Goal: Check status: Check status

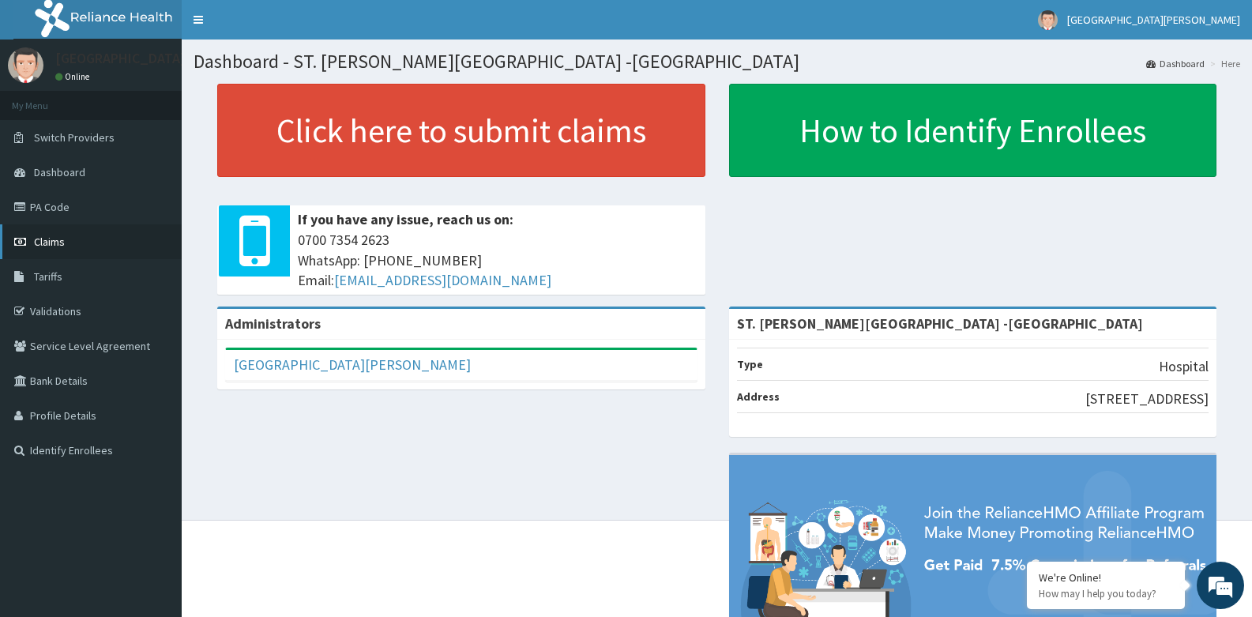
click at [50, 247] on span "Claims" at bounding box center [49, 242] width 31 height 14
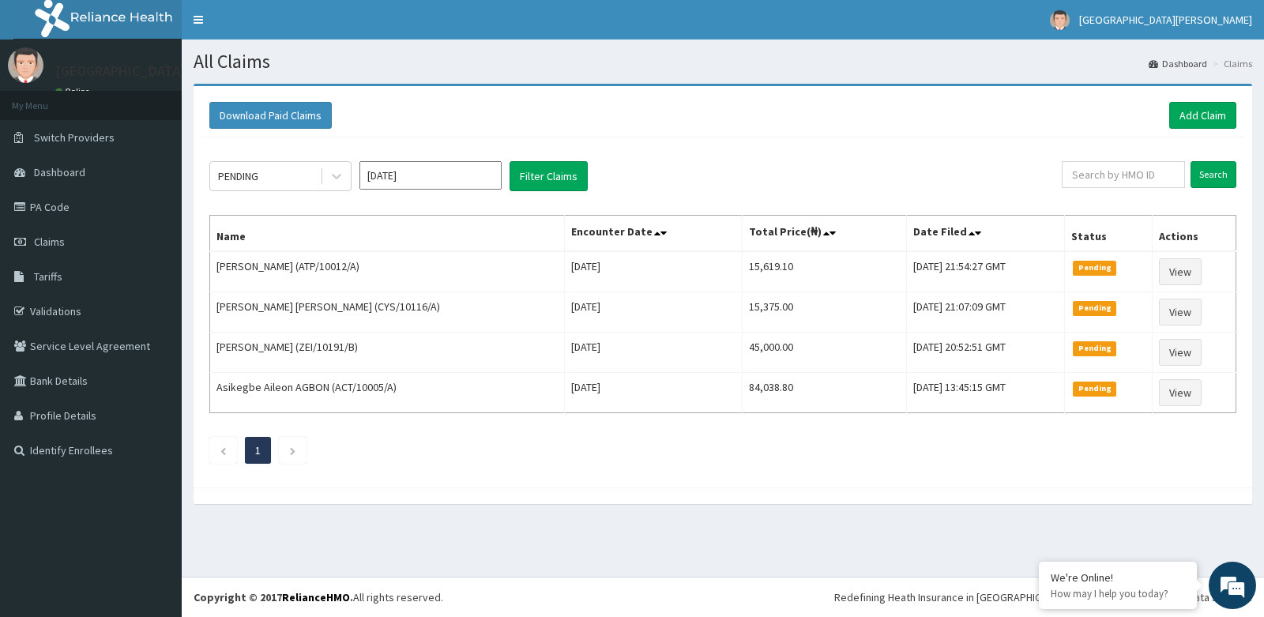
click at [484, 176] on input "Aug 2025" at bounding box center [430, 175] width 142 height 28
click at [337, 180] on icon at bounding box center [337, 176] width 16 height 16
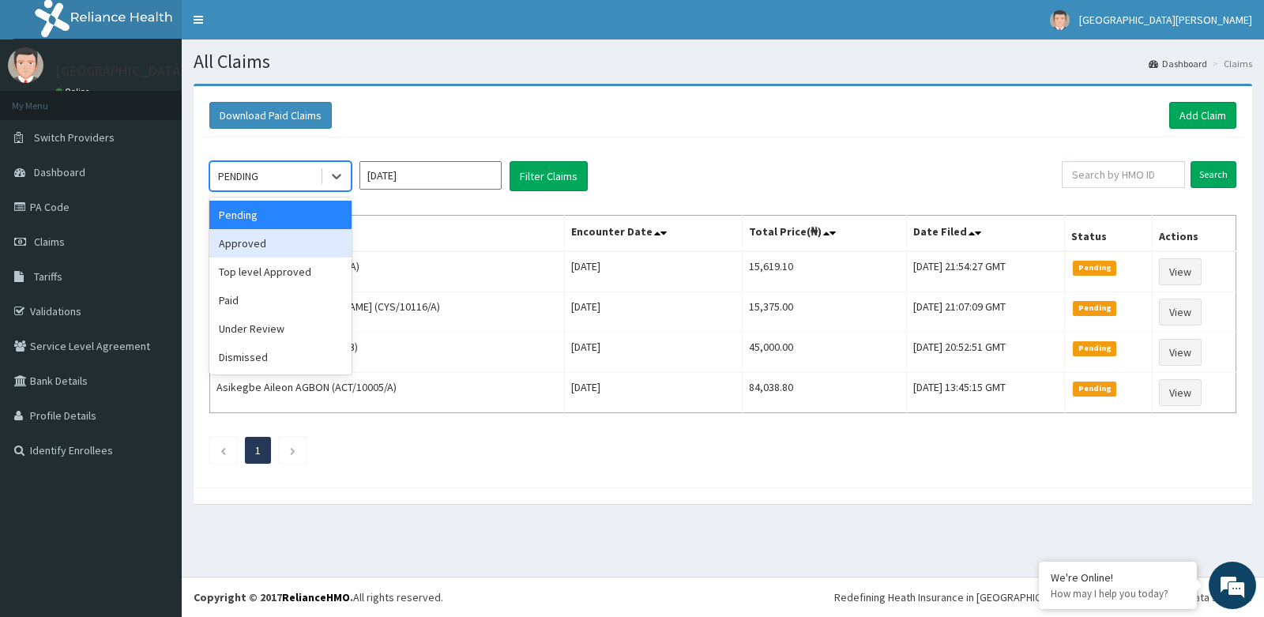
click at [292, 246] on div "Approved" at bounding box center [280, 243] width 142 height 28
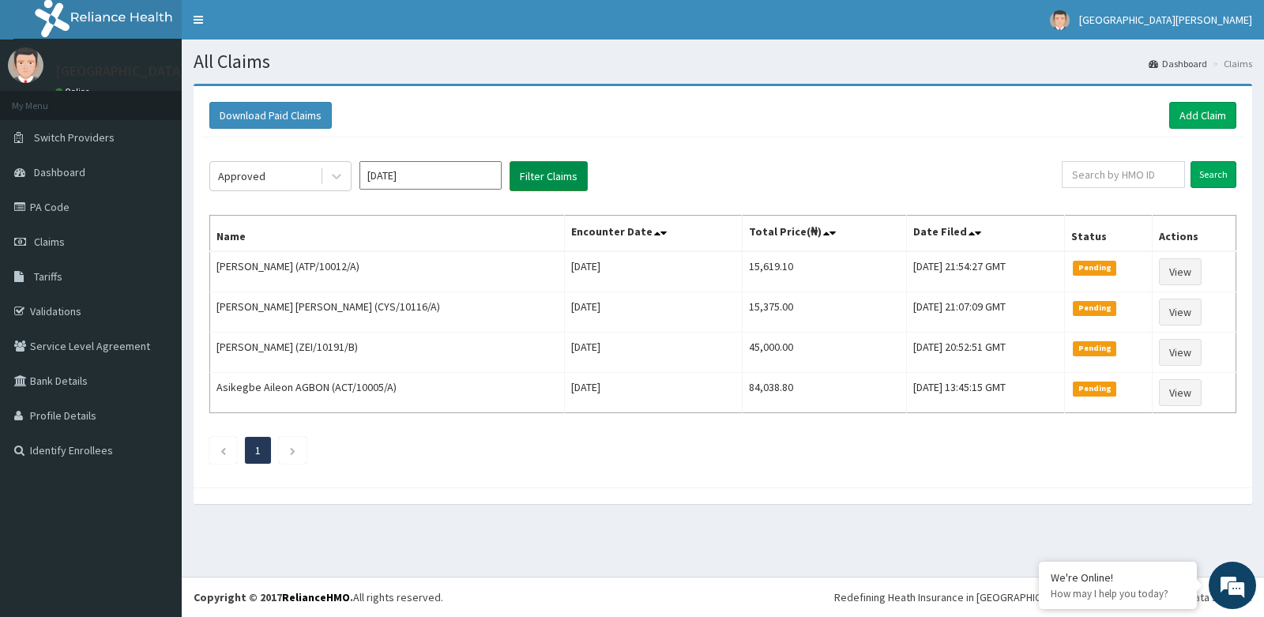
click at [571, 176] on button "Filter Claims" at bounding box center [549, 176] width 78 height 30
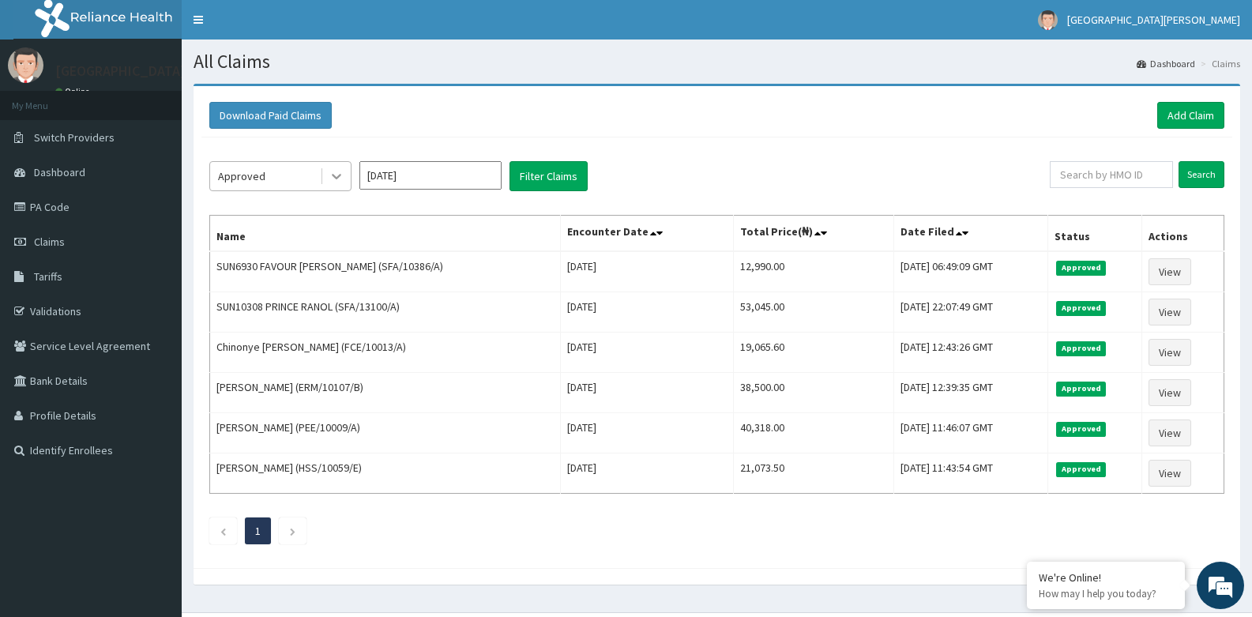
click at [337, 182] on icon at bounding box center [337, 176] width 16 height 16
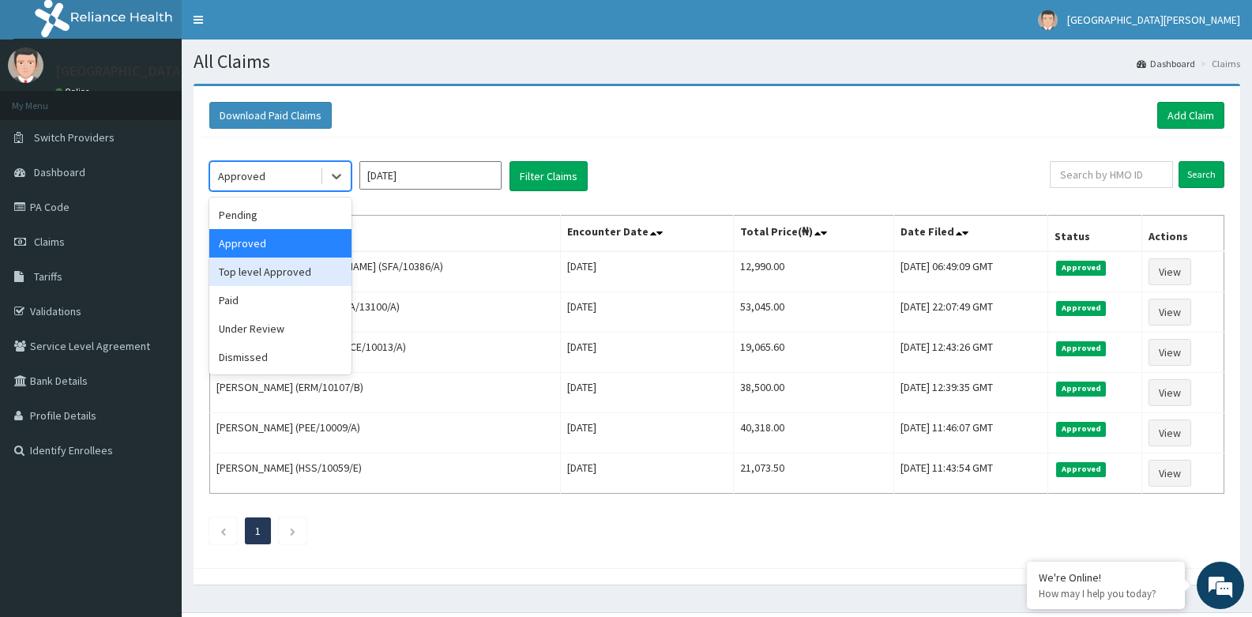
click at [276, 276] on div "Top level Approved" at bounding box center [280, 272] width 142 height 28
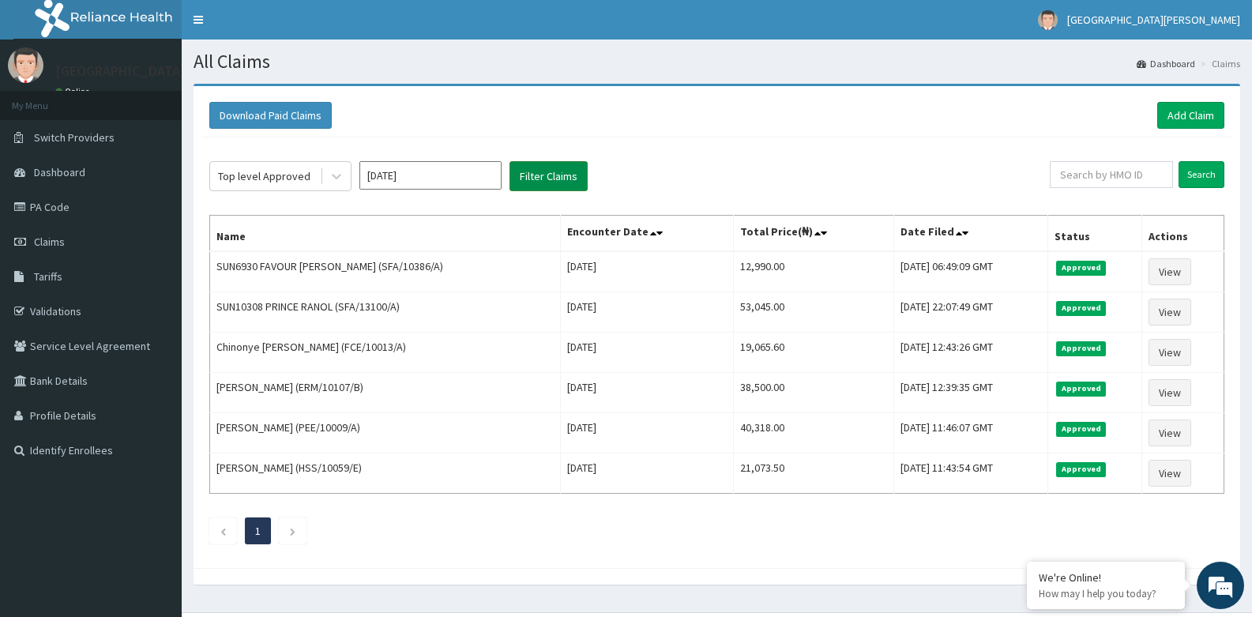
click at [555, 175] on button "Filter Claims" at bounding box center [549, 176] width 78 height 30
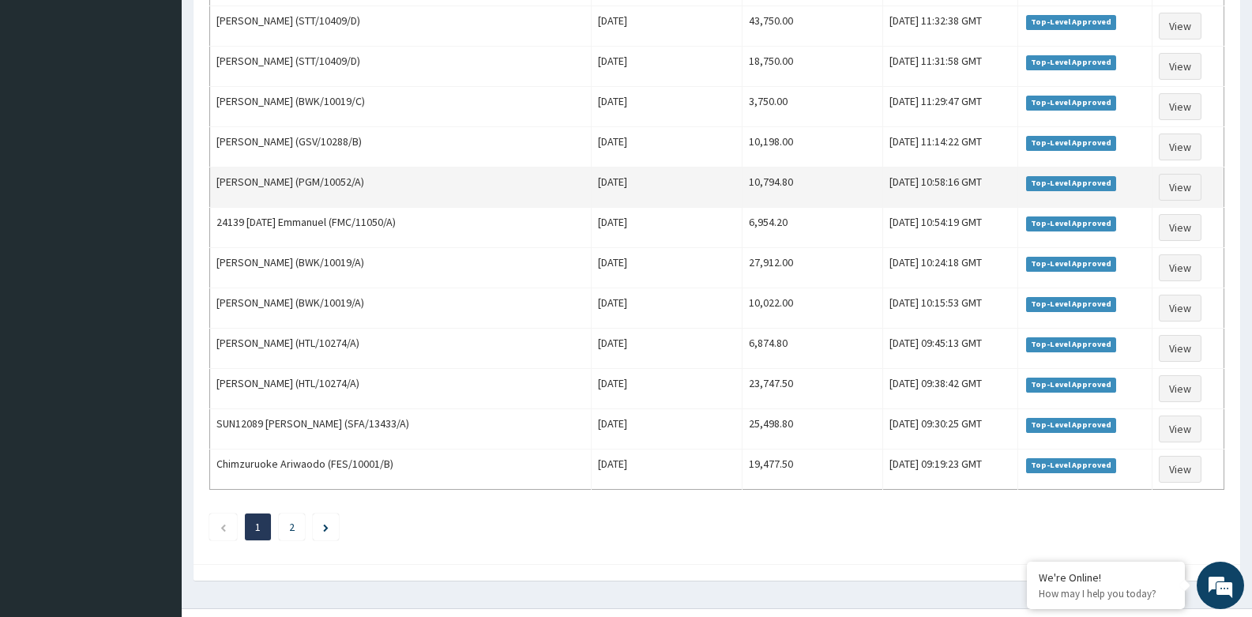
scroll to position [1808, 0]
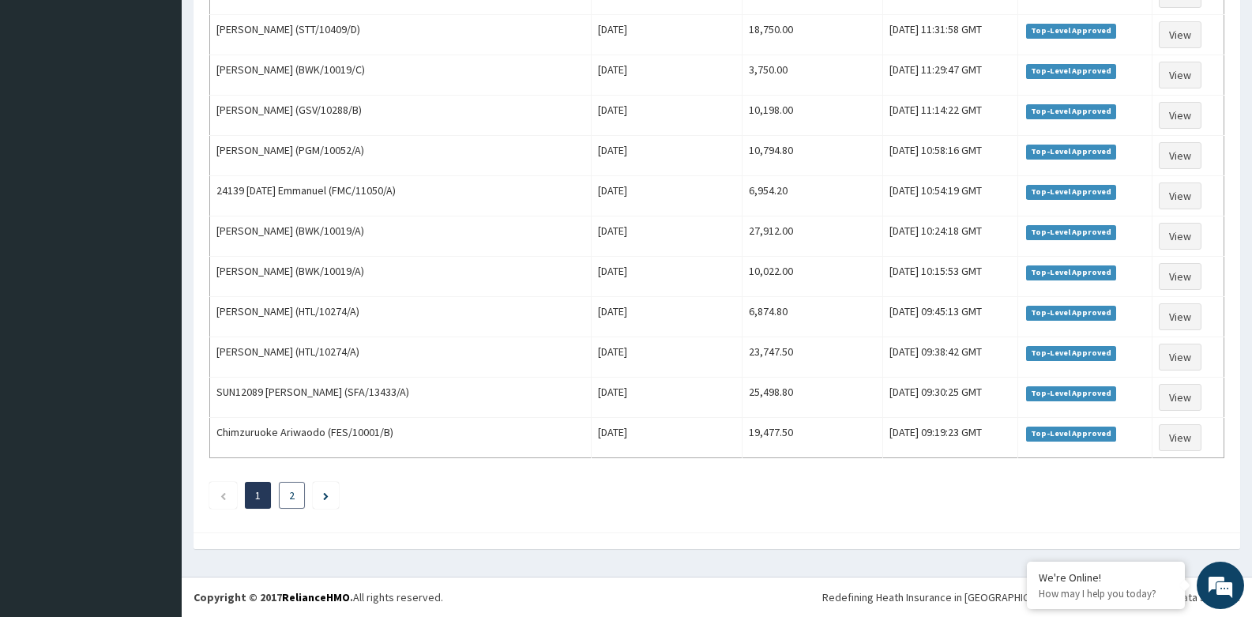
click at [284, 495] on li "2" at bounding box center [292, 495] width 26 height 27
click at [295, 495] on li "2" at bounding box center [292, 495] width 26 height 27
click at [292, 498] on link "2" at bounding box center [292, 495] width 6 height 14
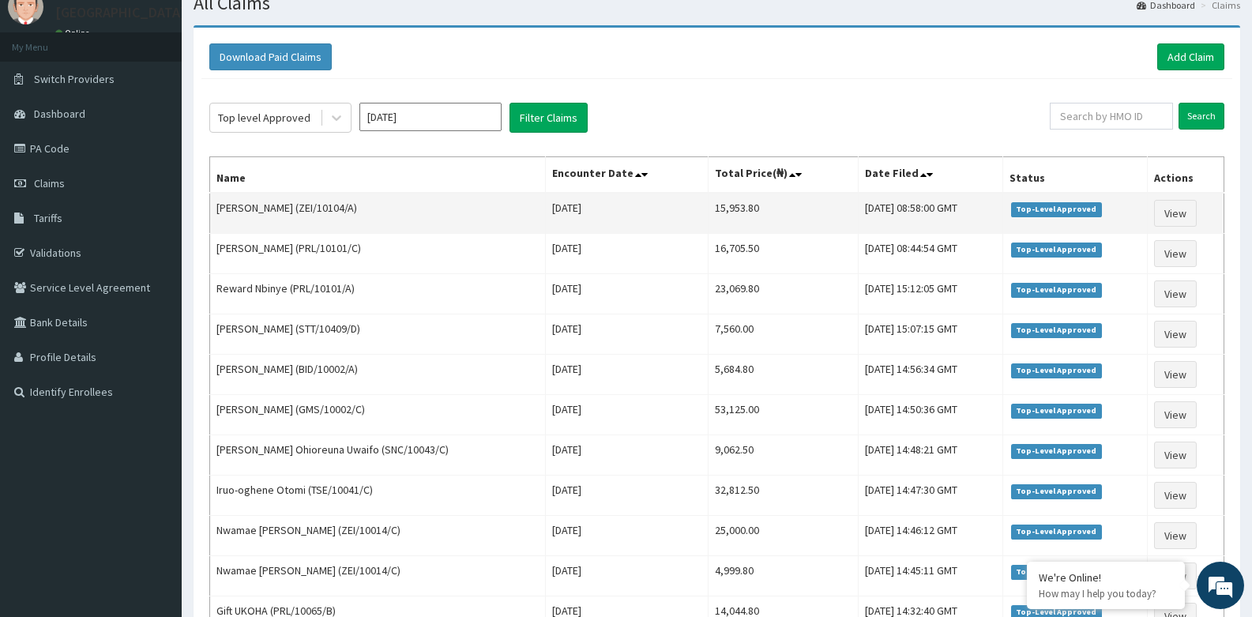
scroll to position [48, 0]
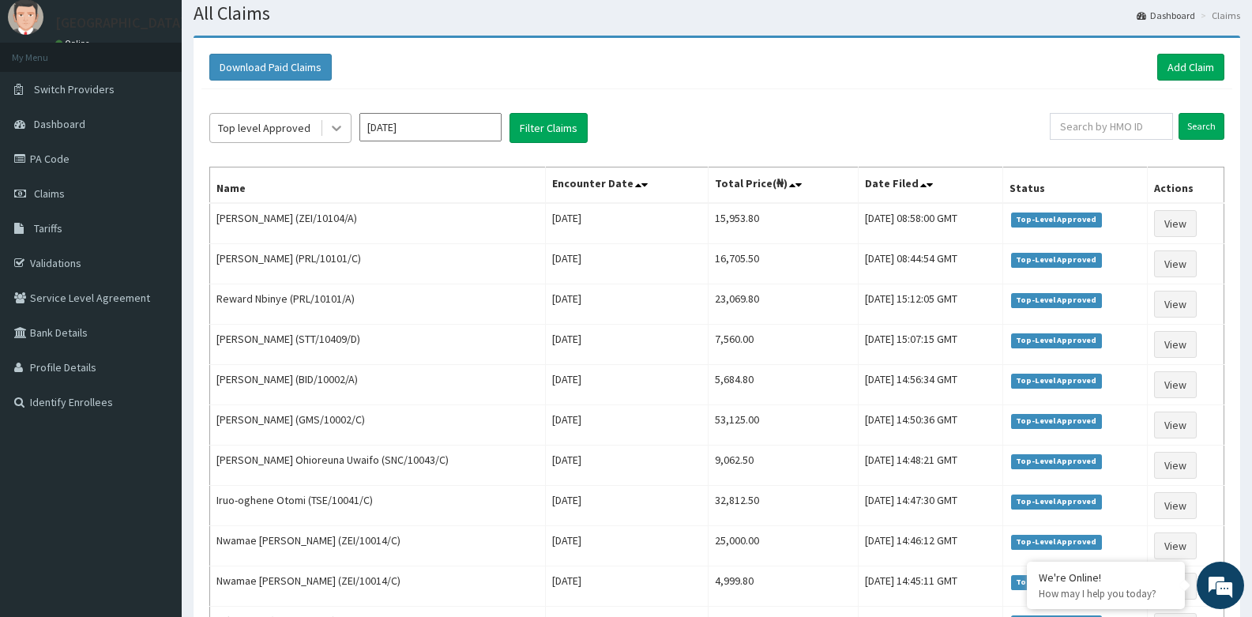
drag, startPoint x: 334, startPoint y: 126, endPoint x: 329, endPoint y: 134, distance: 9.9
click at [334, 129] on icon at bounding box center [337, 128] width 16 height 16
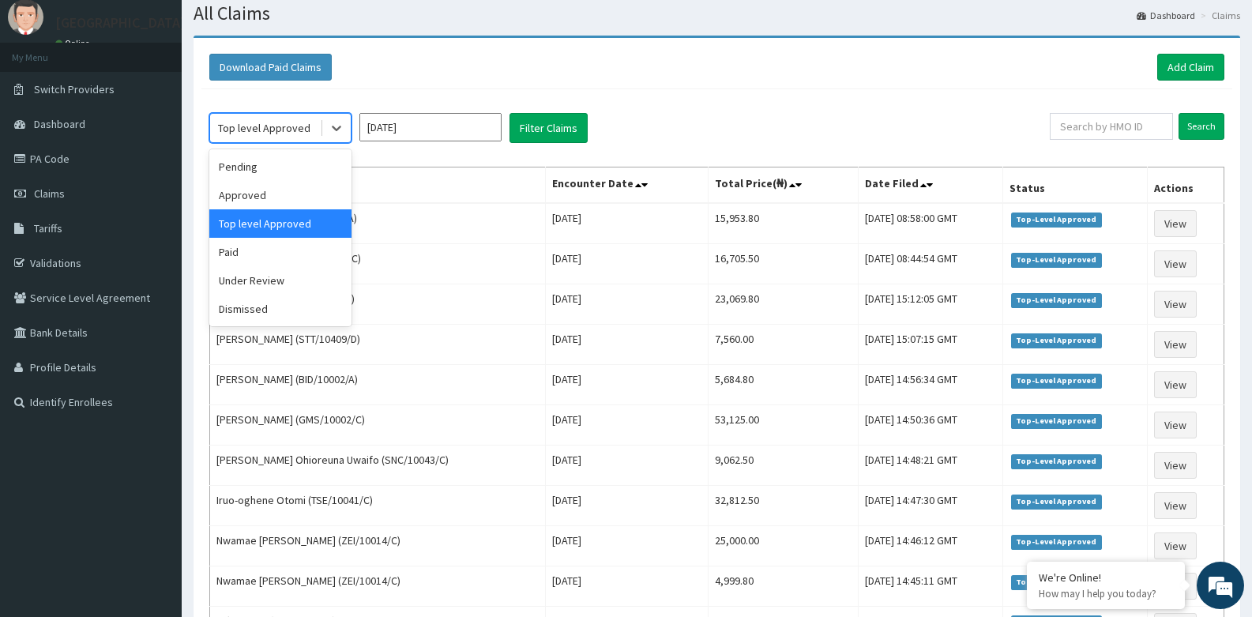
click at [276, 226] on div "Top level Approved" at bounding box center [280, 223] width 142 height 28
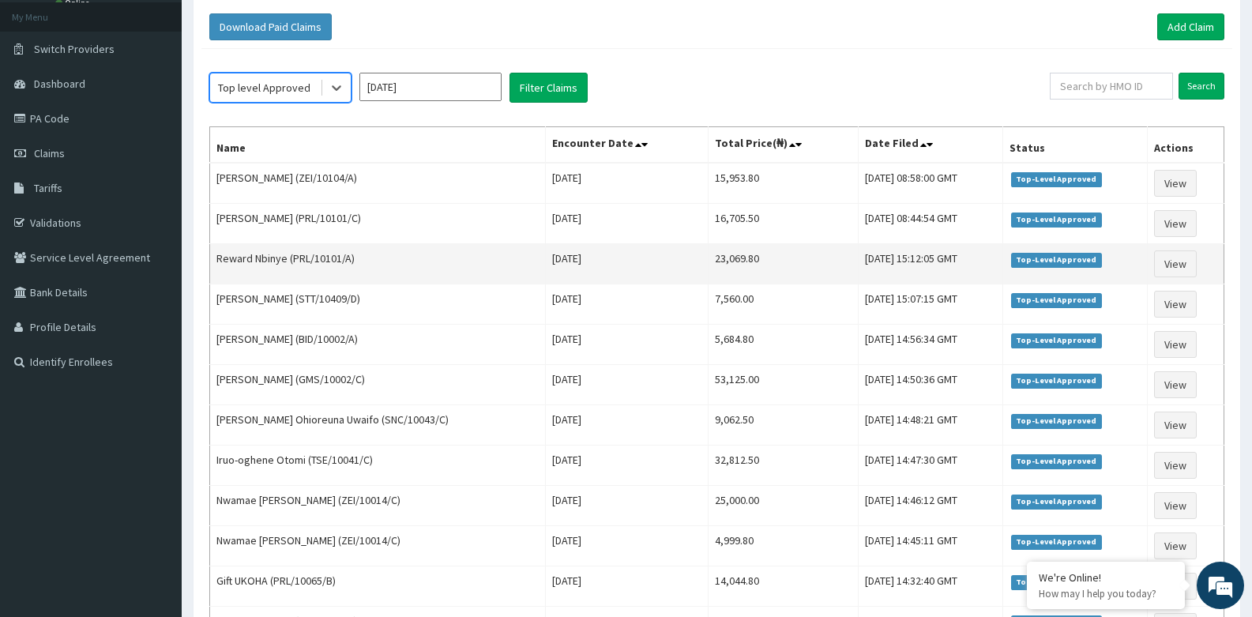
scroll to position [0, 0]
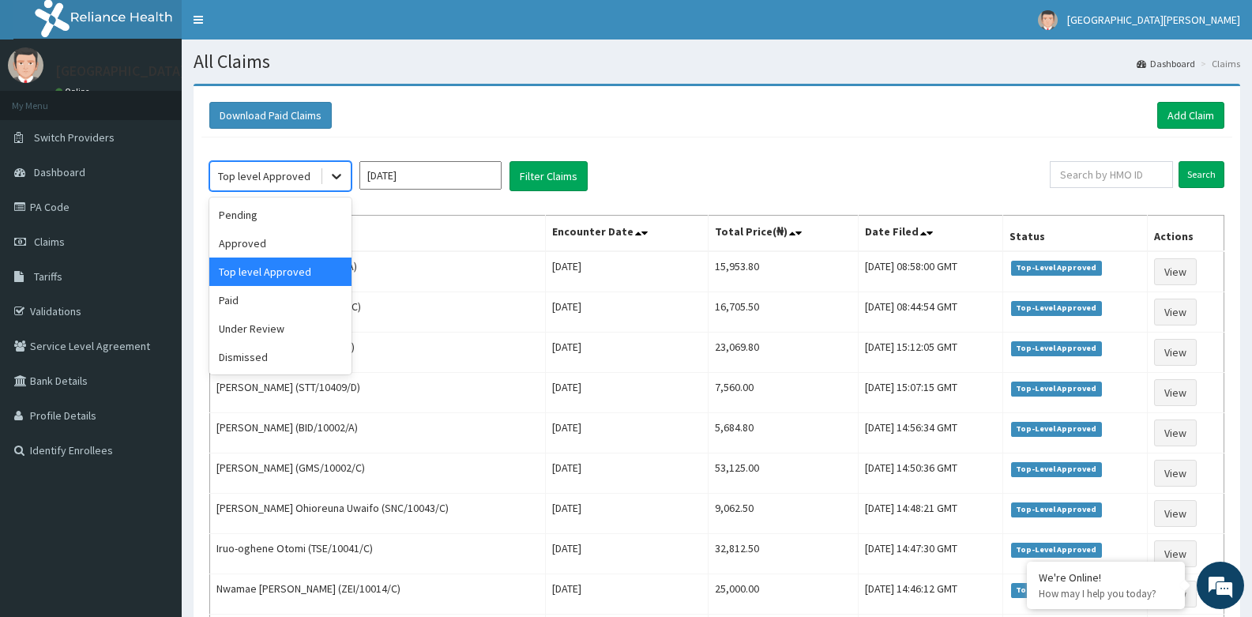
click at [335, 172] on icon at bounding box center [337, 176] width 16 height 16
click at [271, 242] on div "Approved" at bounding box center [280, 243] width 142 height 28
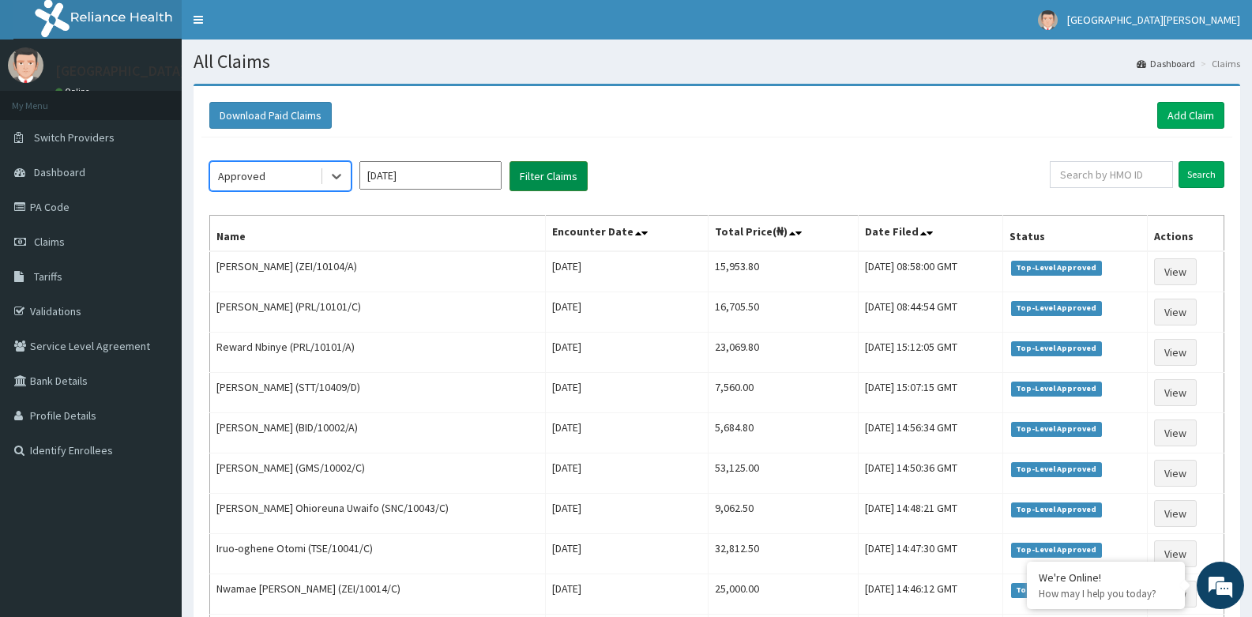
click at [540, 181] on button "Filter Claims" at bounding box center [549, 176] width 78 height 30
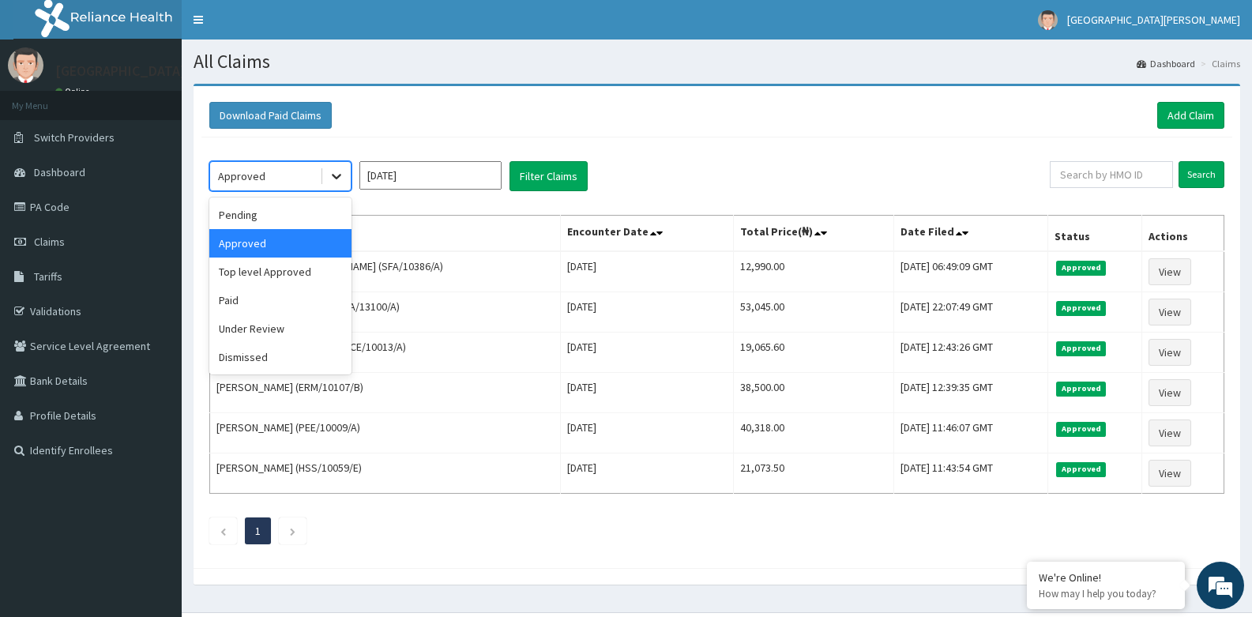
click at [340, 179] on icon at bounding box center [337, 176] width 16 height 16
click at [268, 307] on div "Paid" at bounding box center [280, 300] width 142 height 28
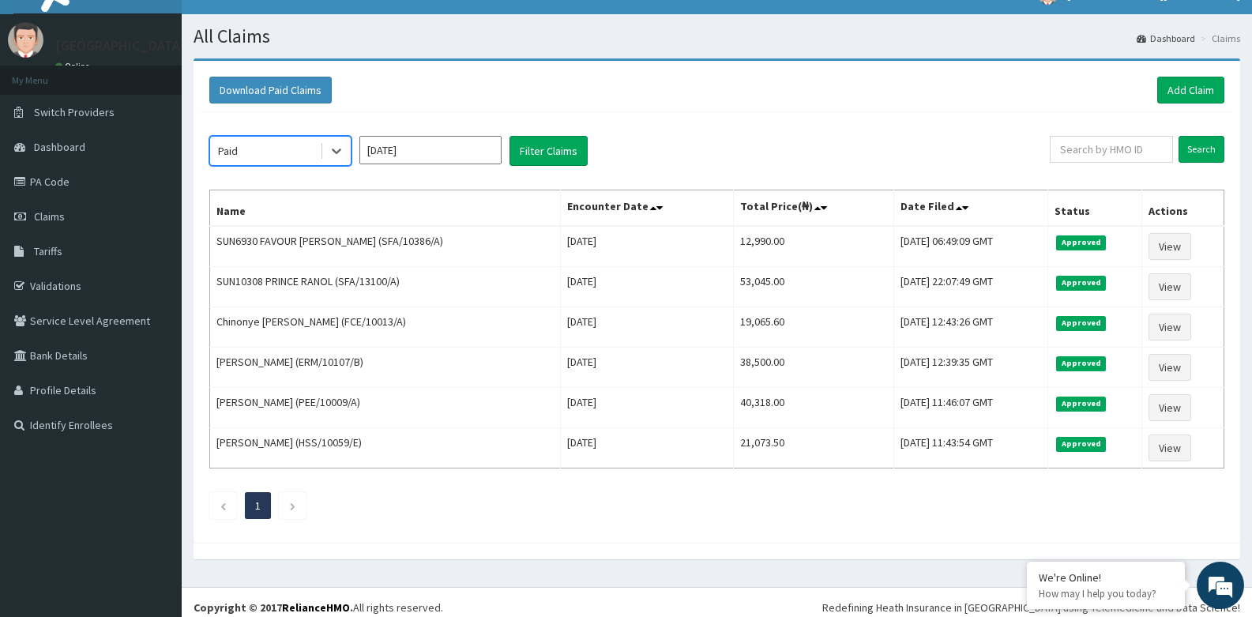
scroll to position [36, 0]
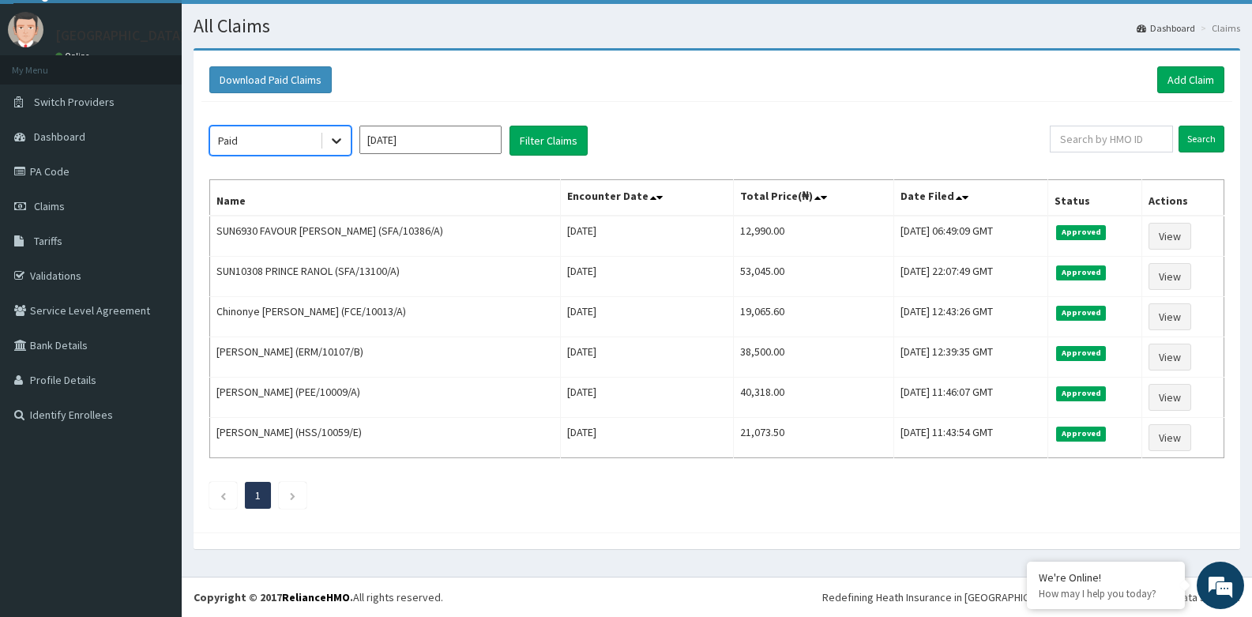
click at [334, 137] on icon at bounding box center [337, 141] width 16 height 16
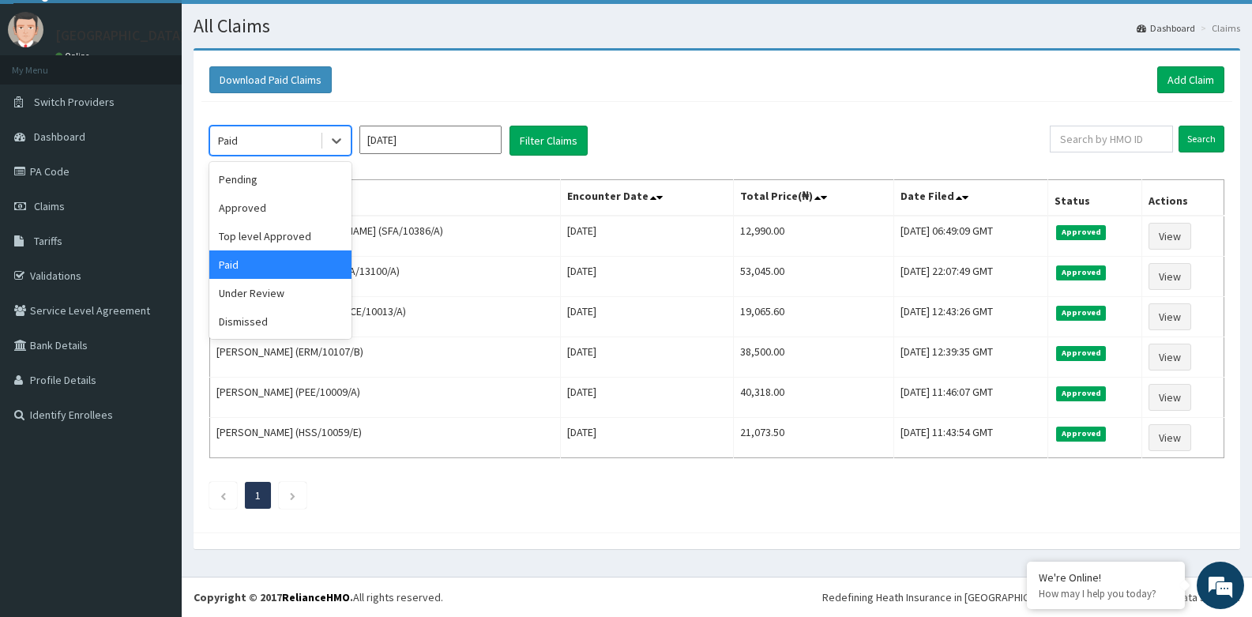
click at [676, 137] on div "option Paid, selected. option Paid selected, 4 of 6. 6 results available. Use U…" at bounding box center [629, 141] width 841 height 30
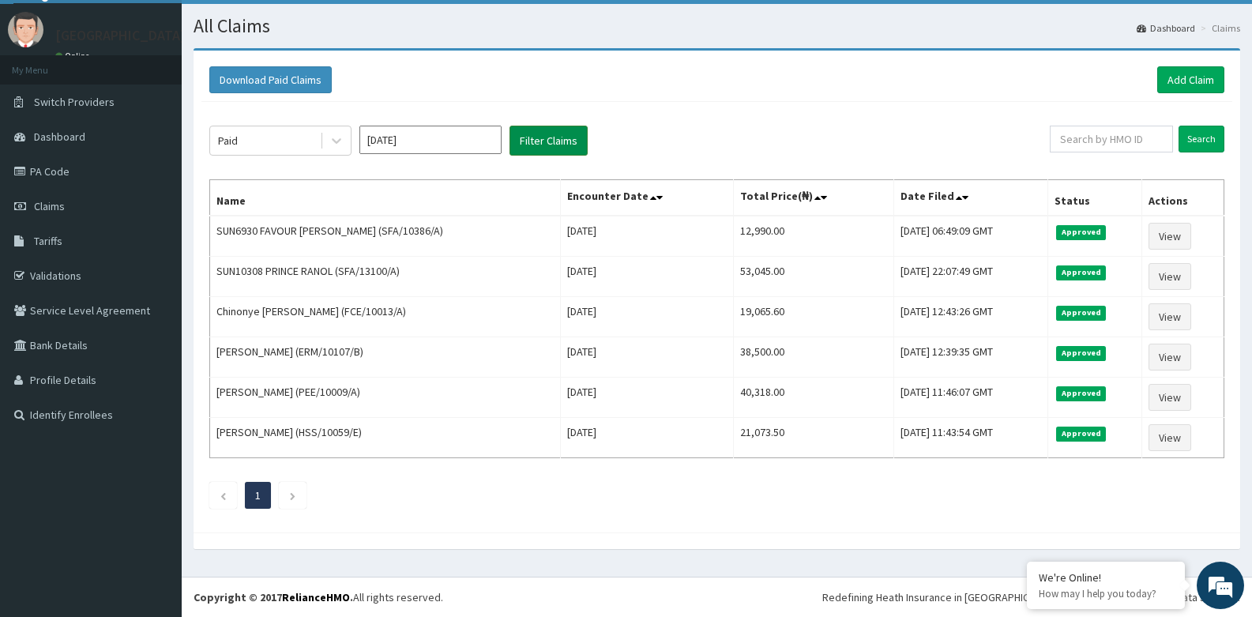
click at [560, 130] on button "Filter Claims" at bounding box center [549, 141] width 78 height 30
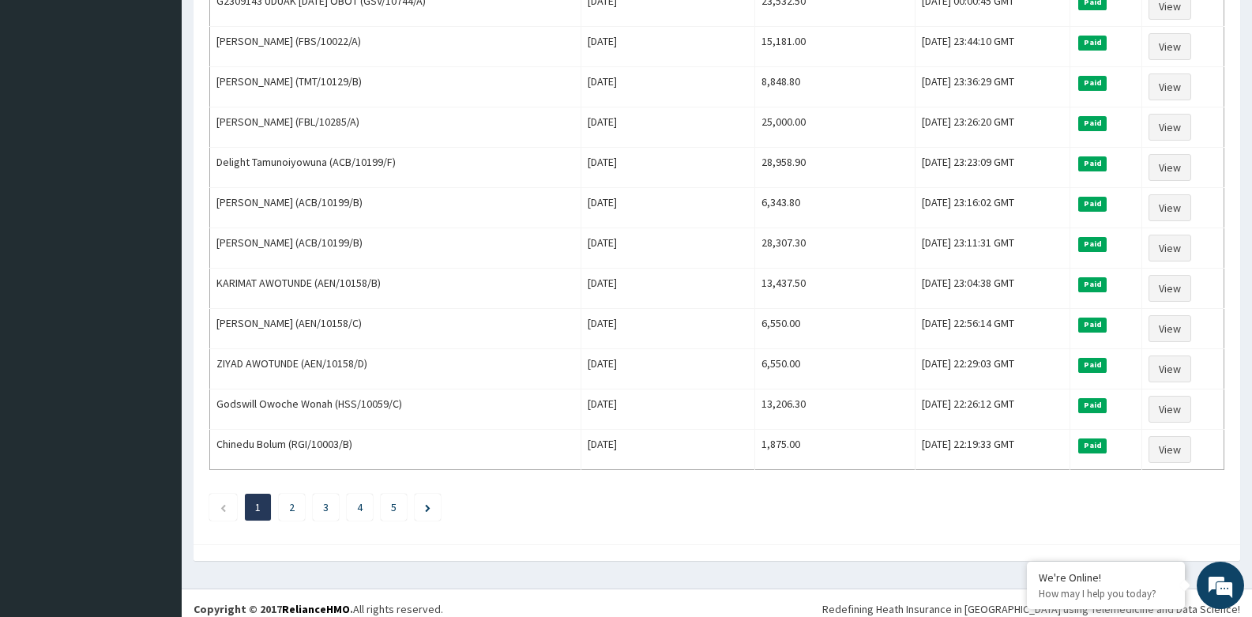
scroll to position [1808, 0]
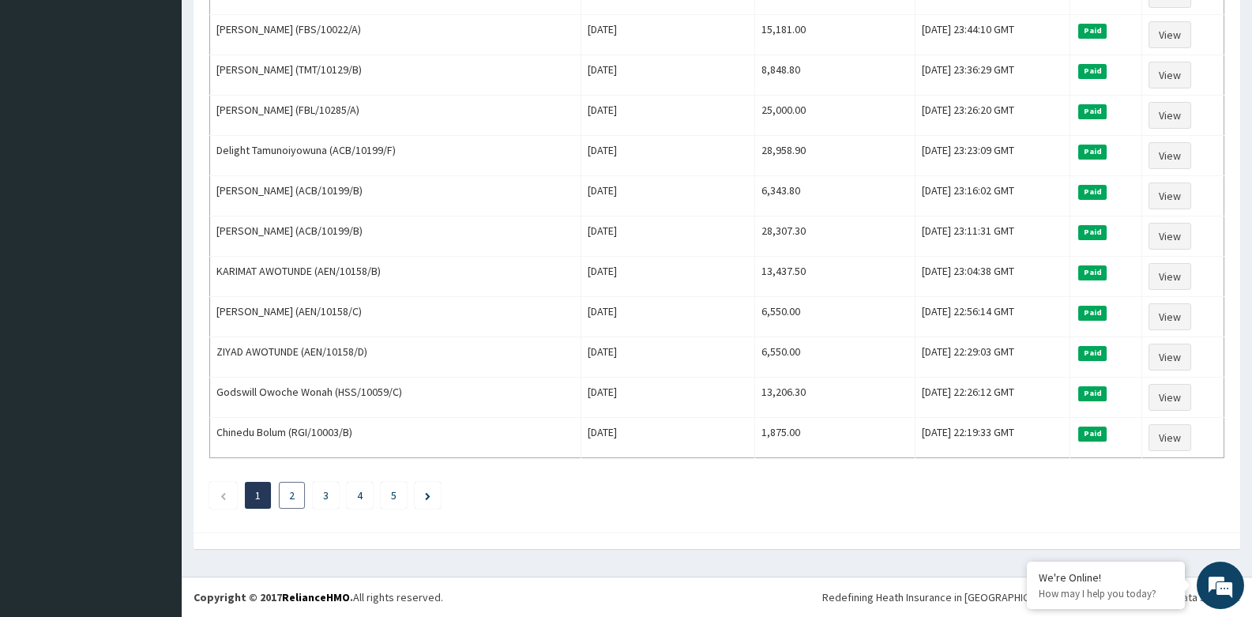
click at [293, 497] on link "2" at bounding box center [292, 495] width 6 height 14
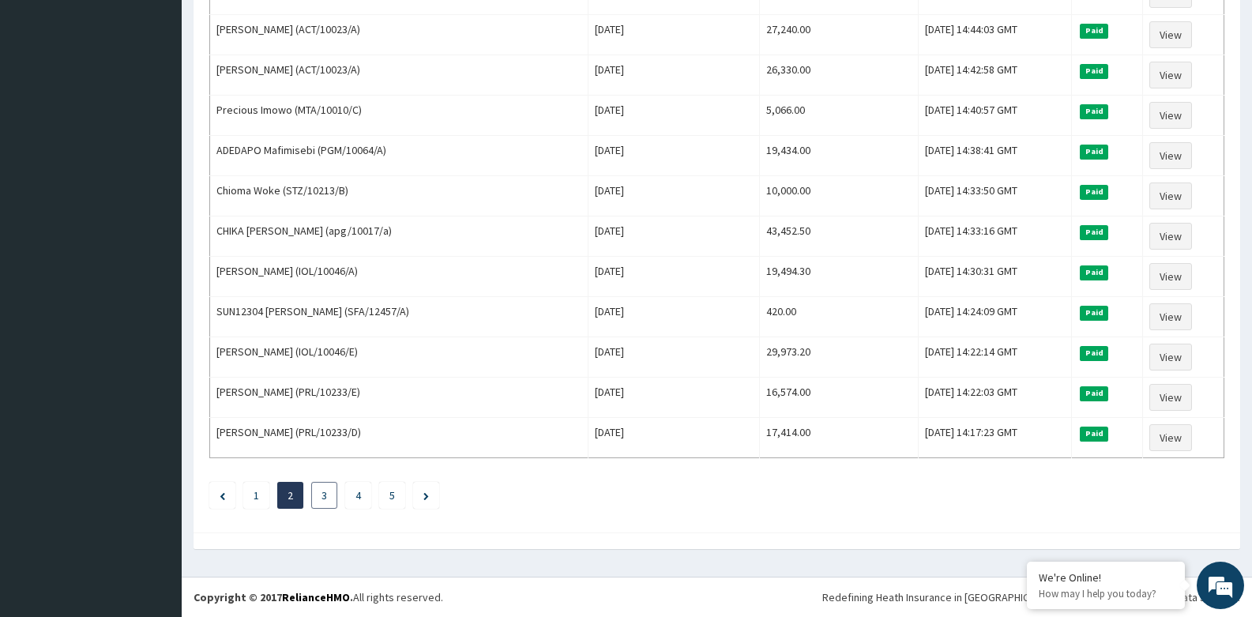
click at [325, 494] on link "3" at bounding box center [325, 495] width 6 height 14
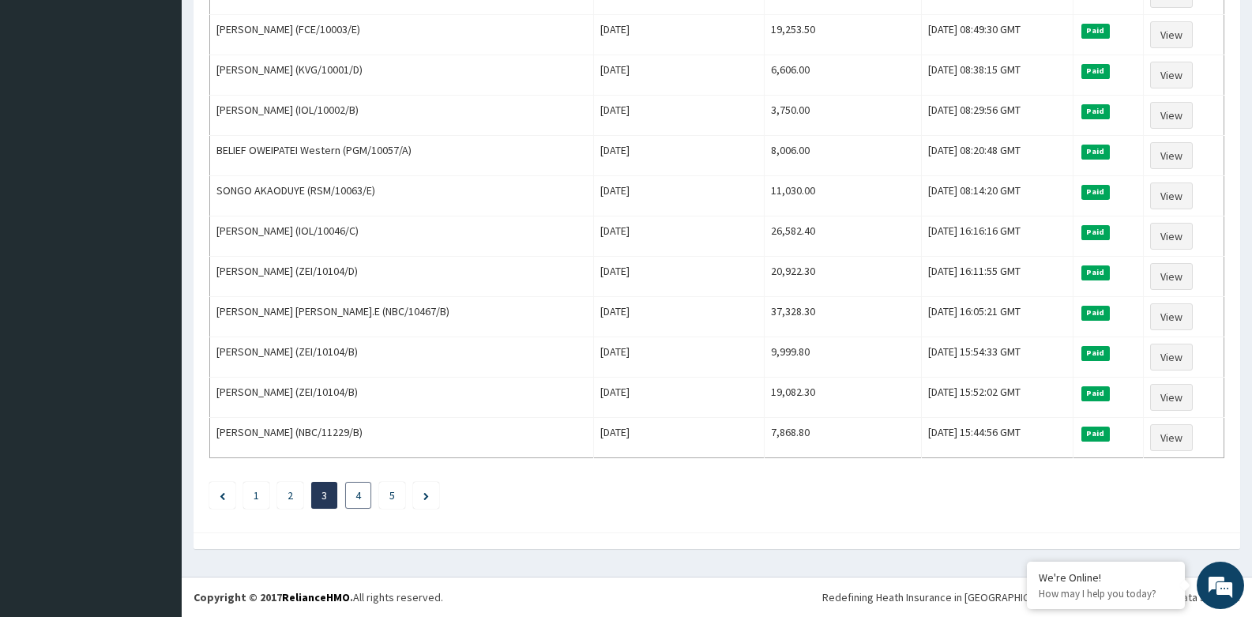
click at [362, 497] on li "4" at bounding box center [358, 495] width 26 height 27
click at [363, 496] on li "4" at bounding box center [358, 495] width 26 height 27
click at [359, 495] on link "4" at bounding box center [358, 495] width 6 height 14
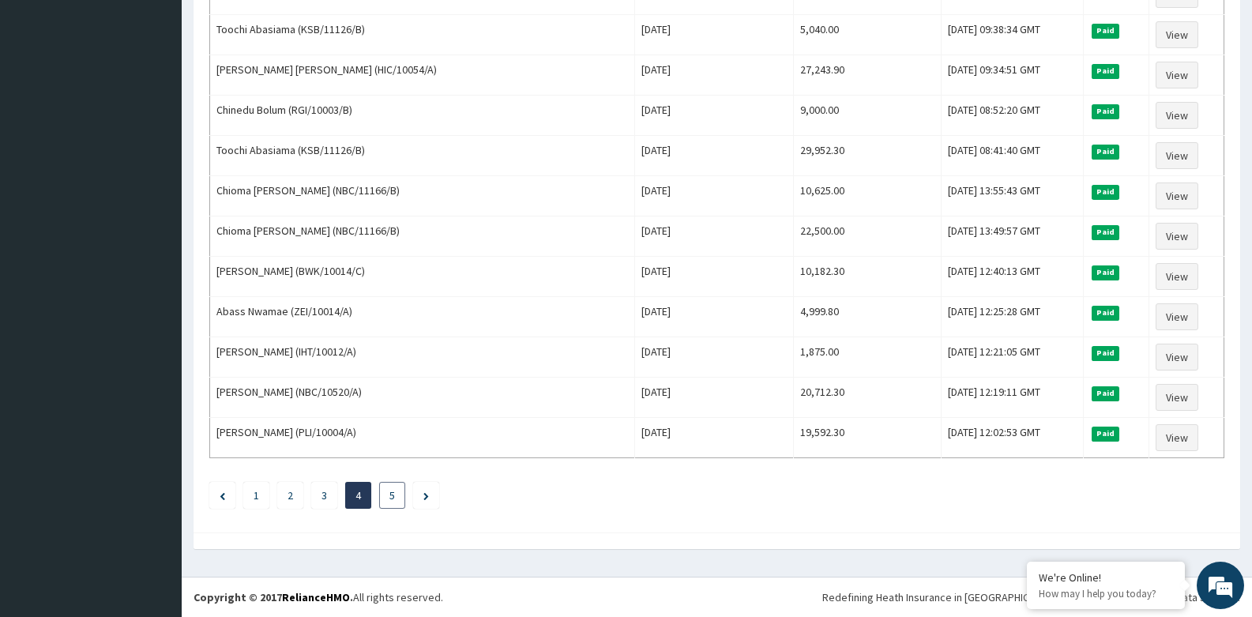
click at [390, 495] on link "5" at bounding box center [392, 495] width 6 height 14
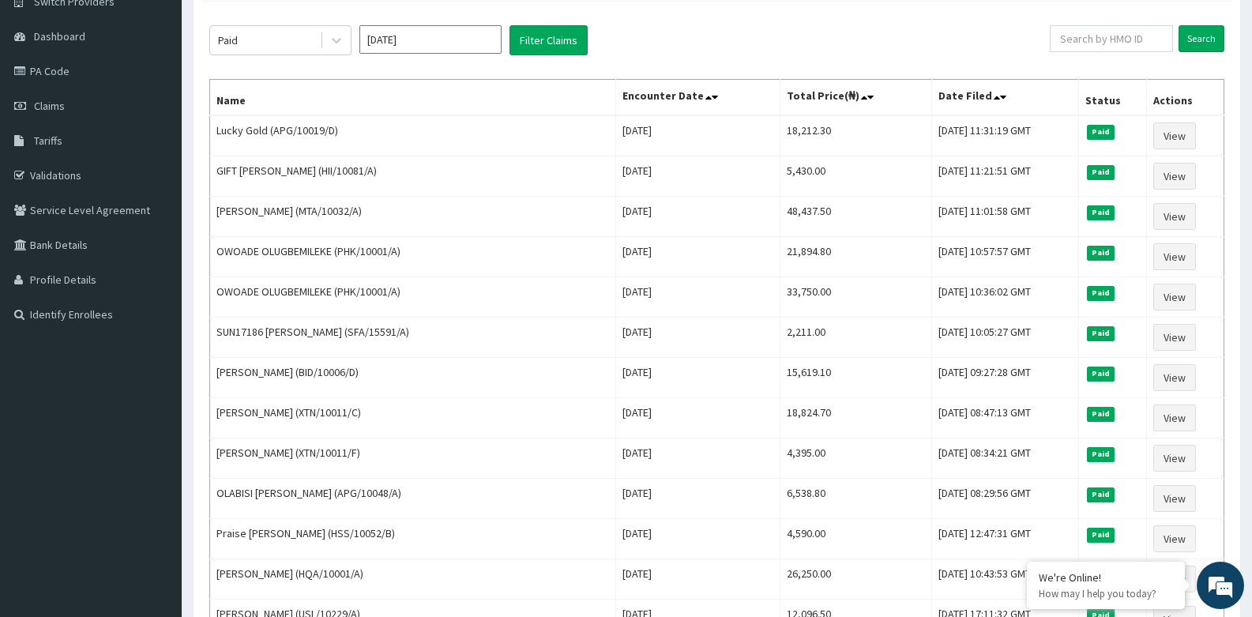
scroll to position [0, 0]
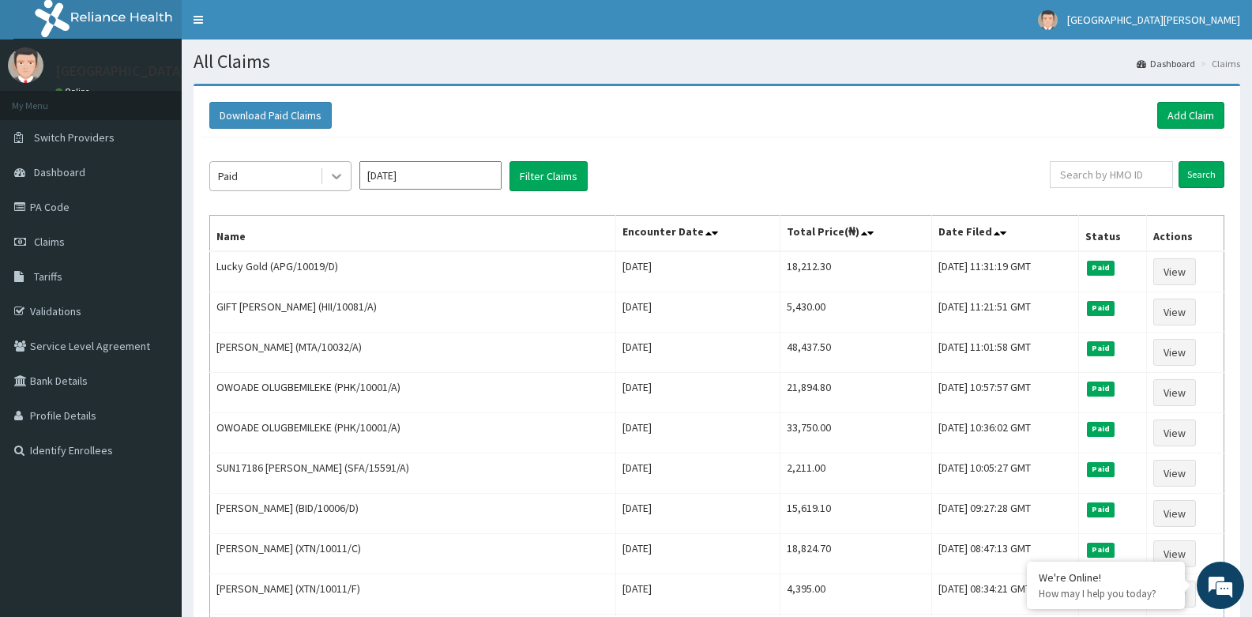
click at [338, 179] on icon at bounding box center [337, 176] width 16 height 16
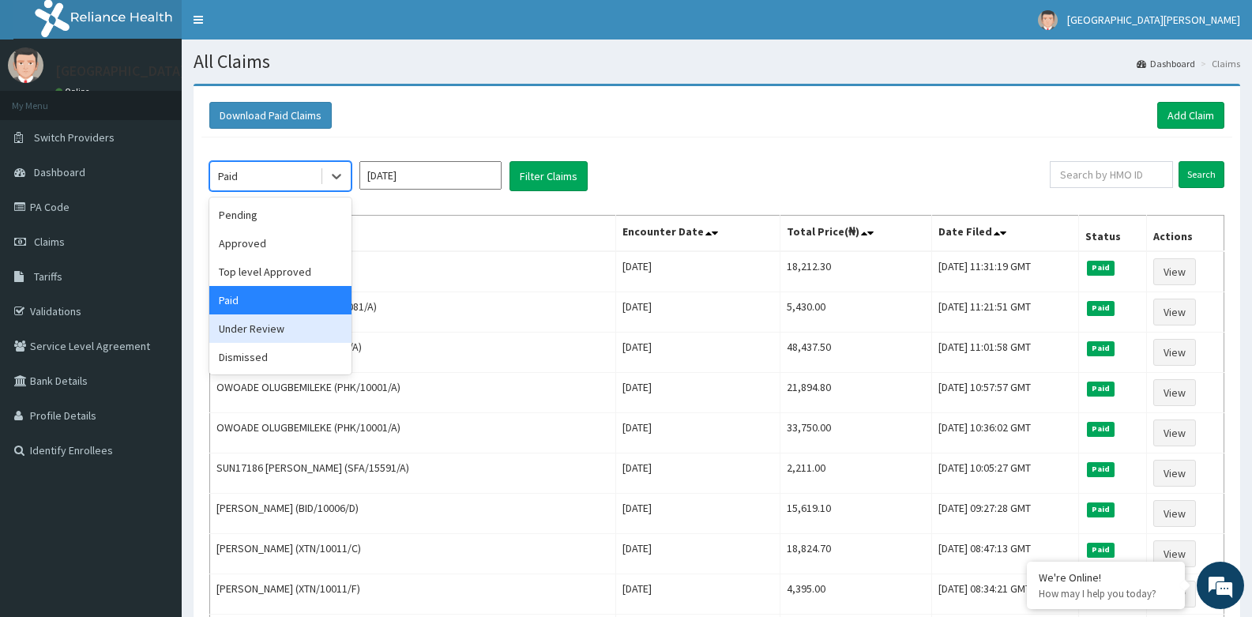
click at [282, 332] on div "Under Review" at bounding box center [280, 328] width 142 height 28
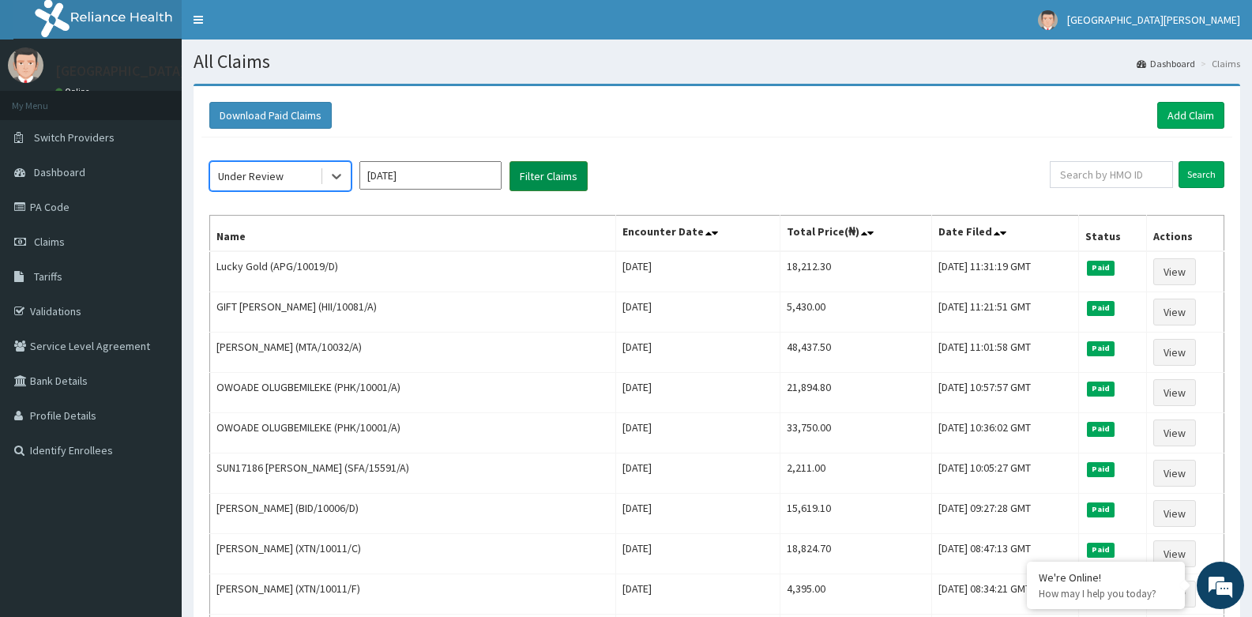
click at [545, 175] on button "Filter Claims" at bounding box center [549, 176] width 78 height 30
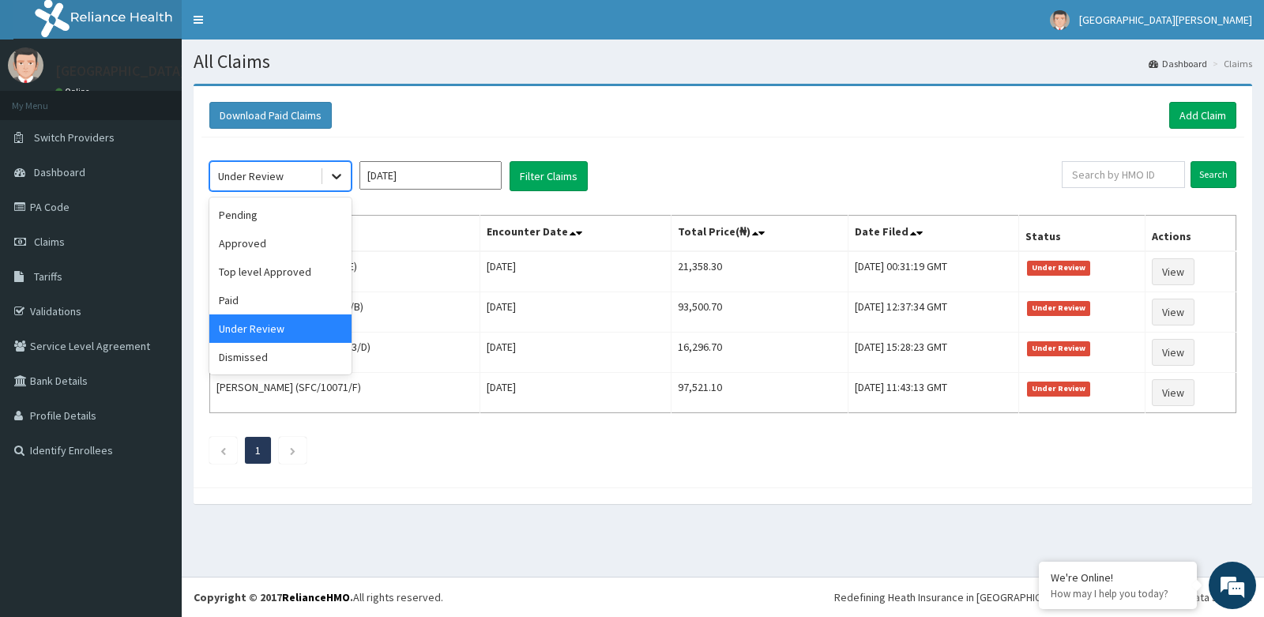
click at [335, 177] on icon at bounding box center [336, 178] width 9 height 6
click at [274, 352] on div "Dismissed" at bounding box center [280, 357] width 142 height 28
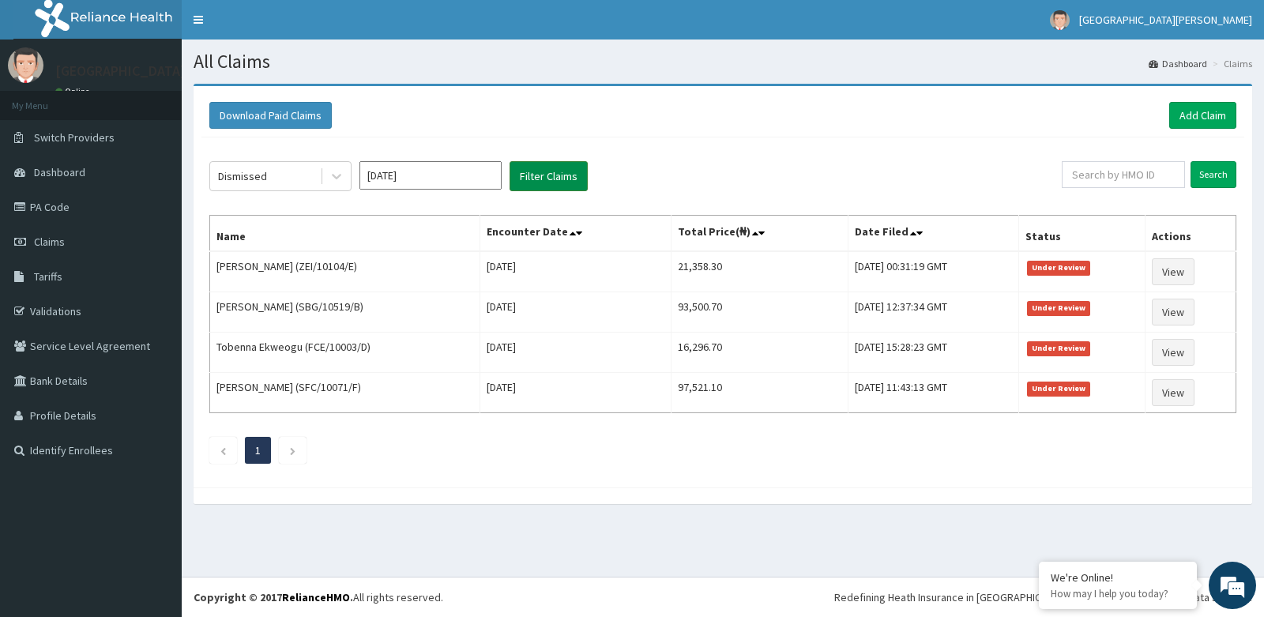
click at [535, 172] on button "Filter Claims" at bounding box center [549, 176] width 78 height 30
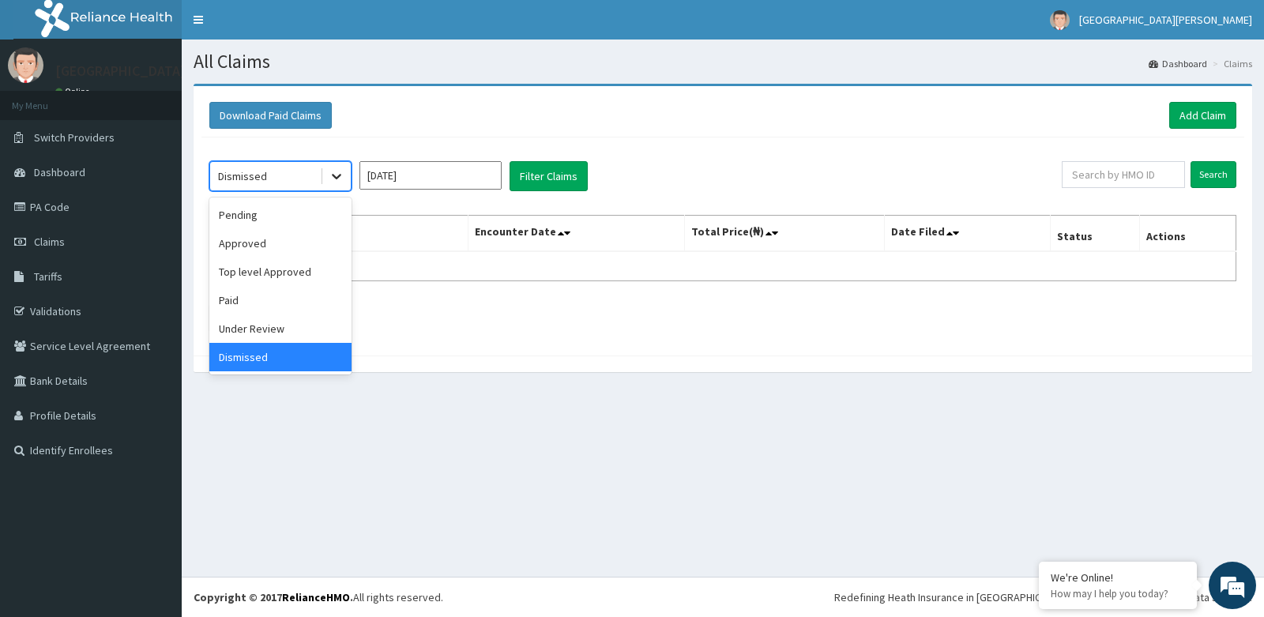
click at [340, 173] on icon at bounding box center [337, 176] width 16 height 16
click at [302, 211] on div "Pending" at bounding box center [280, 215] width 142 height 28
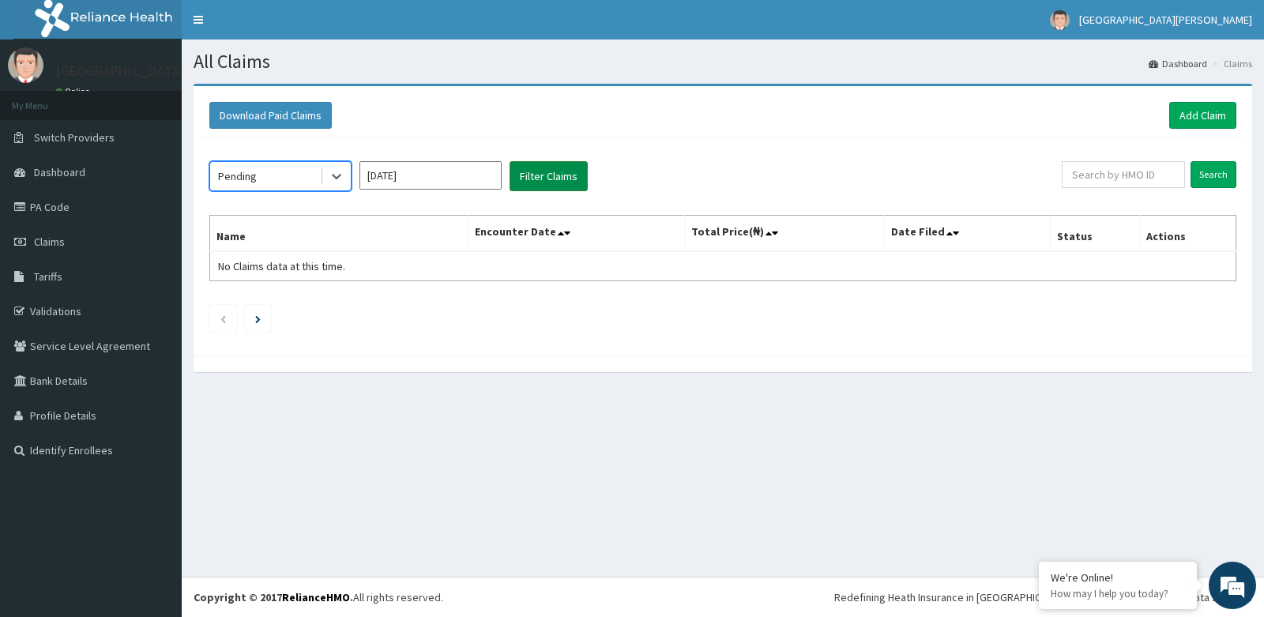
click at [532, 176] on button "Filter Claims" at bounding box center [549, 176] width 78 height 30
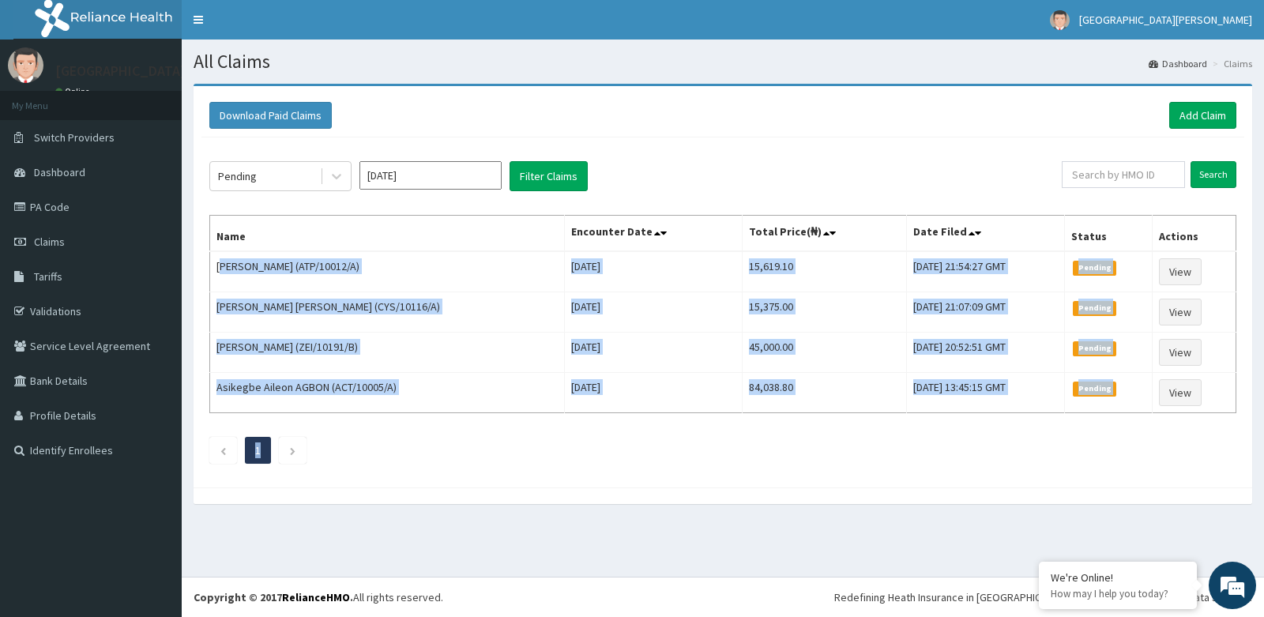
drag, startPoint x: 221, startPoint y: 266, endPoint x: 879, endPoint y: 457, distance: 685.1
click at [879, 457] on div "Pending Aug 2025 Filter Claims Search Name Encounter Date Total Price(₦) Date F…" at bounding box center [722, 308] width 1043 height 342
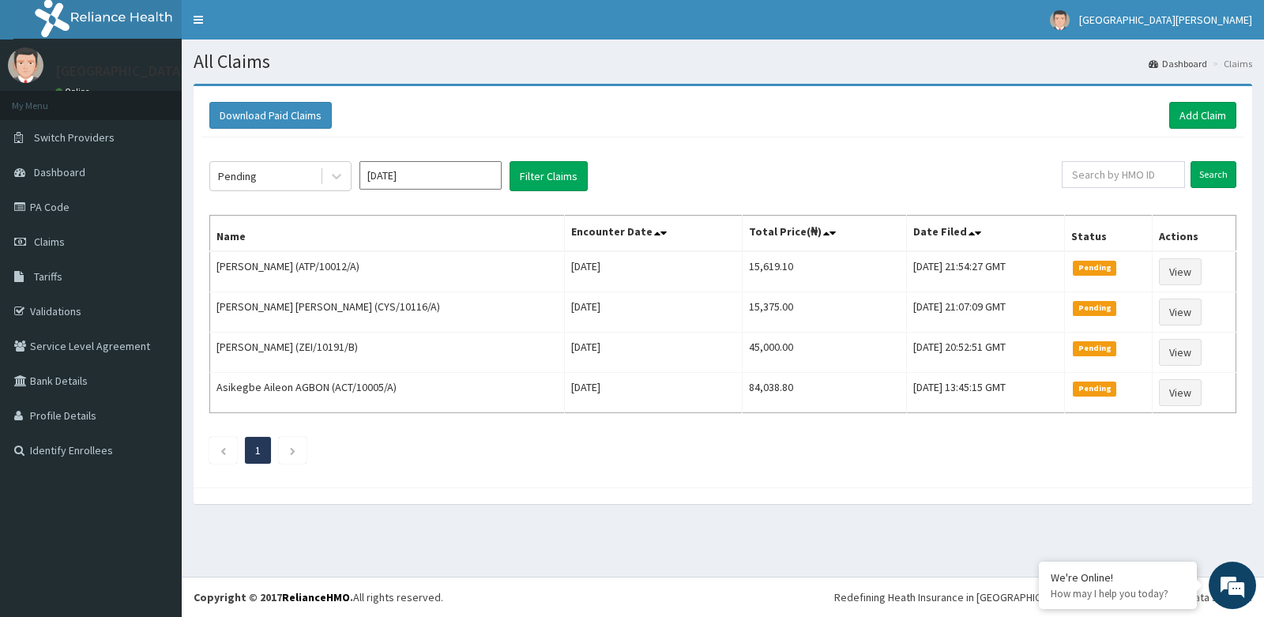
click at [744, 149] on div "Pending Aug 2025 Filter Claims Search Name Encounter Date Total Price(₦) Date F…" at bounding box center [722, 308] width 1043 height 342
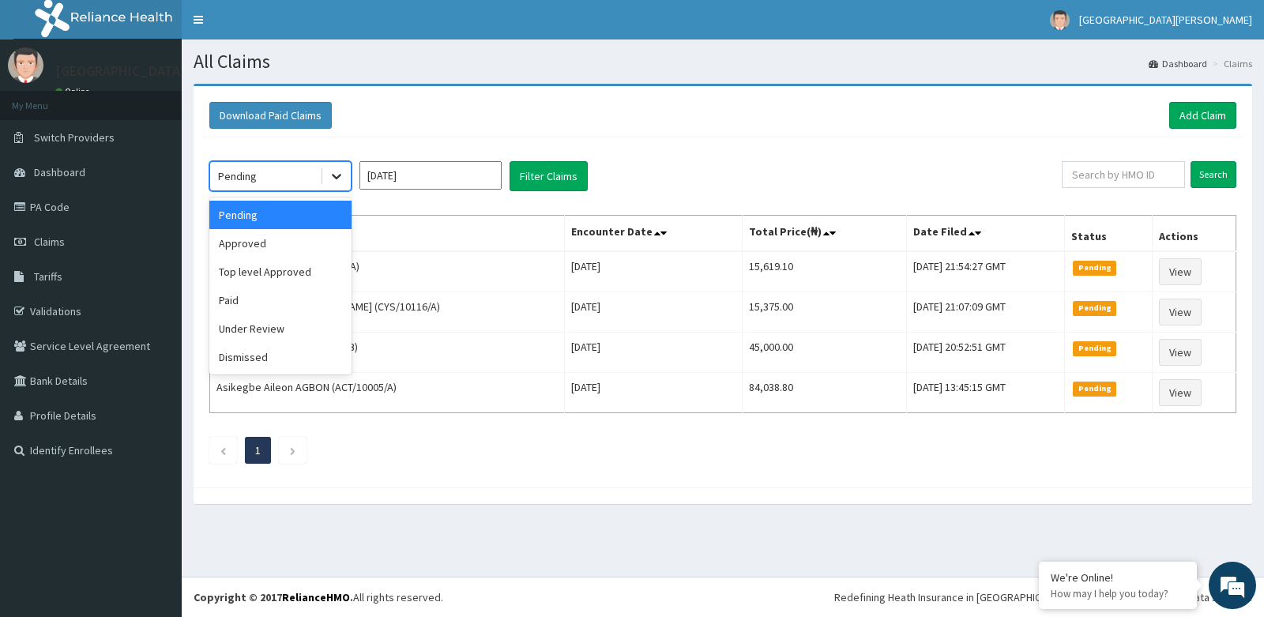
click at [335, 179] on icon at bounding box center [337, 176] width 16 height 16
click at [293, 240] on div "Approved" at bounding box center [280, 243] width 142 height 28
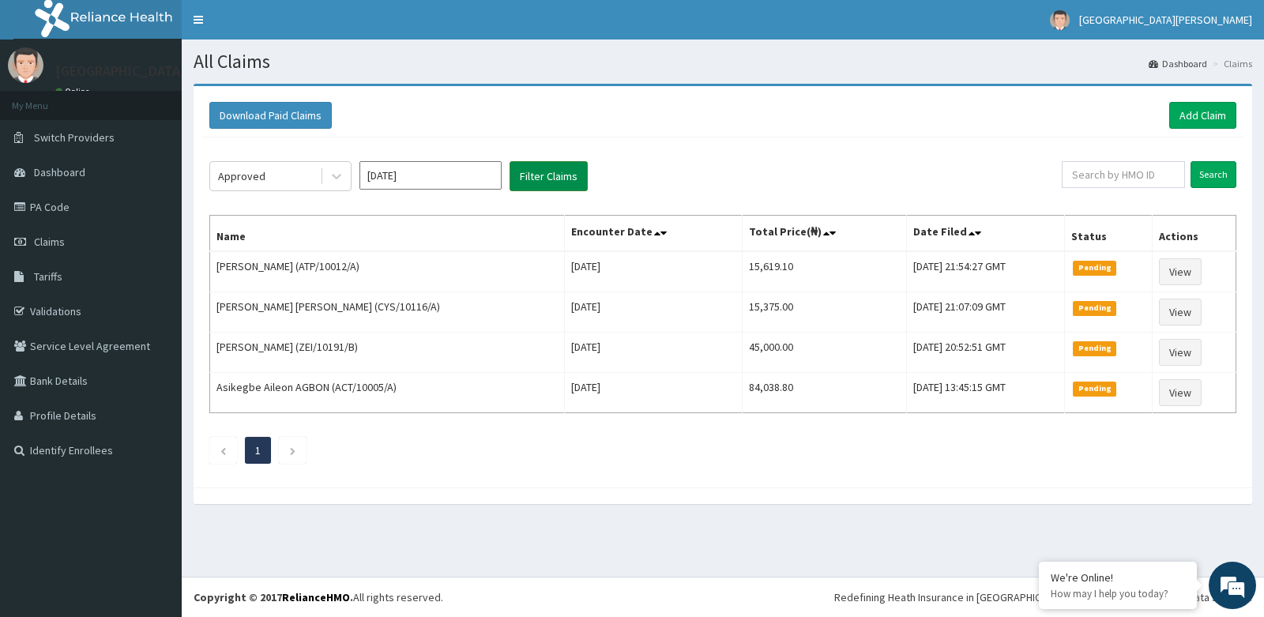
click at [540, 175] on button "Filter Claims" at bounding box center [549, 176] width 78 height 30
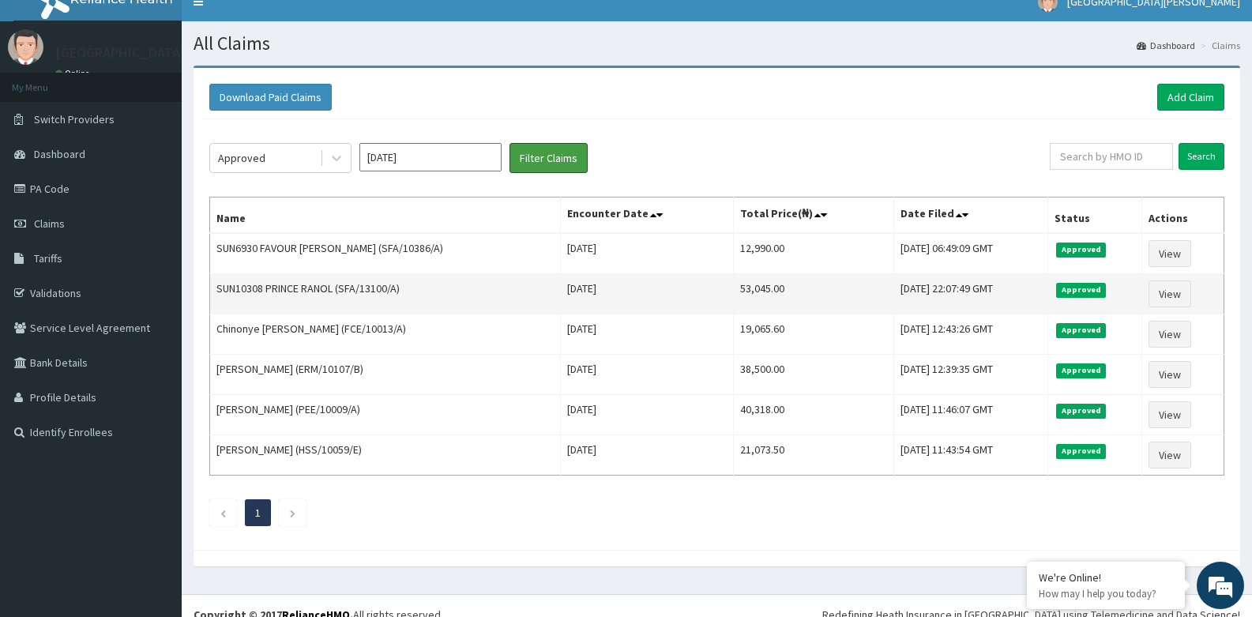
scroll to position [36, 0]
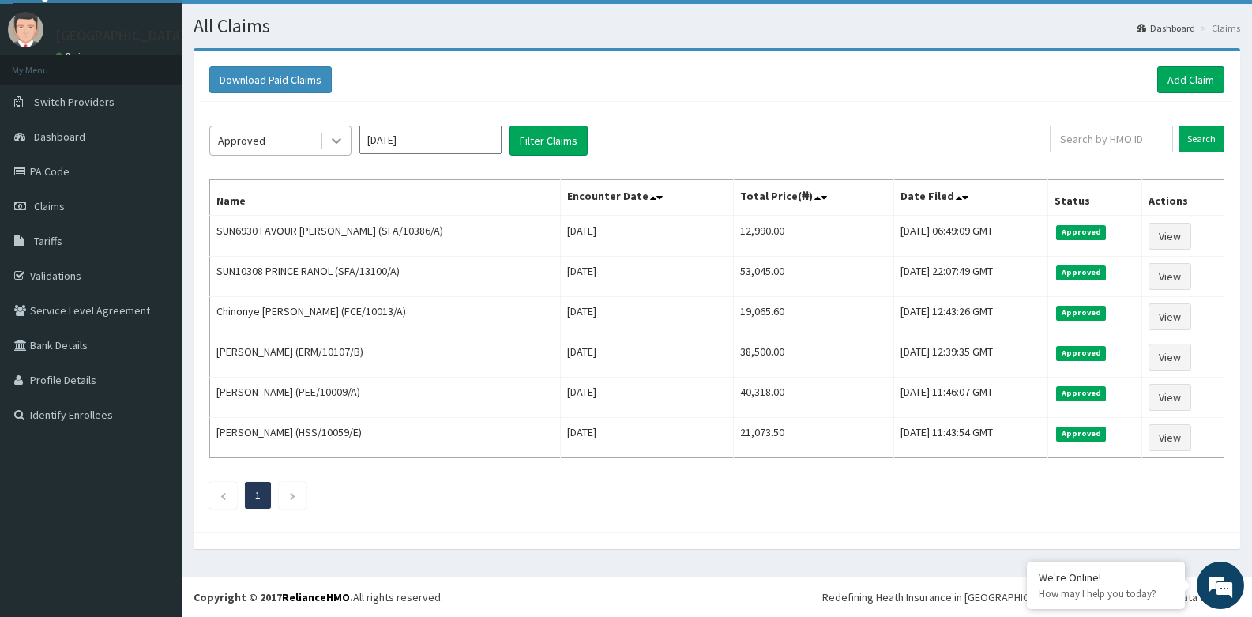
click at [329, 141] on icon at bounding box center [337, 141] width 16 height 16
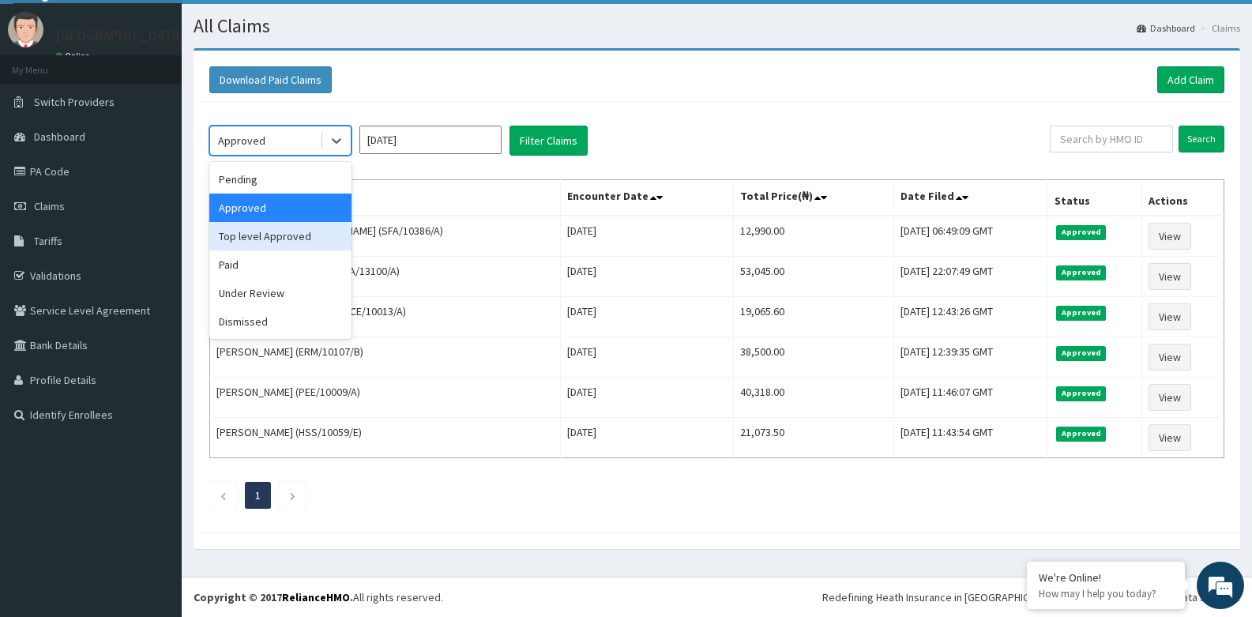
click at [296, 239] on div "Top level Approved" at bounding box center [280, 236] width 142 height 28
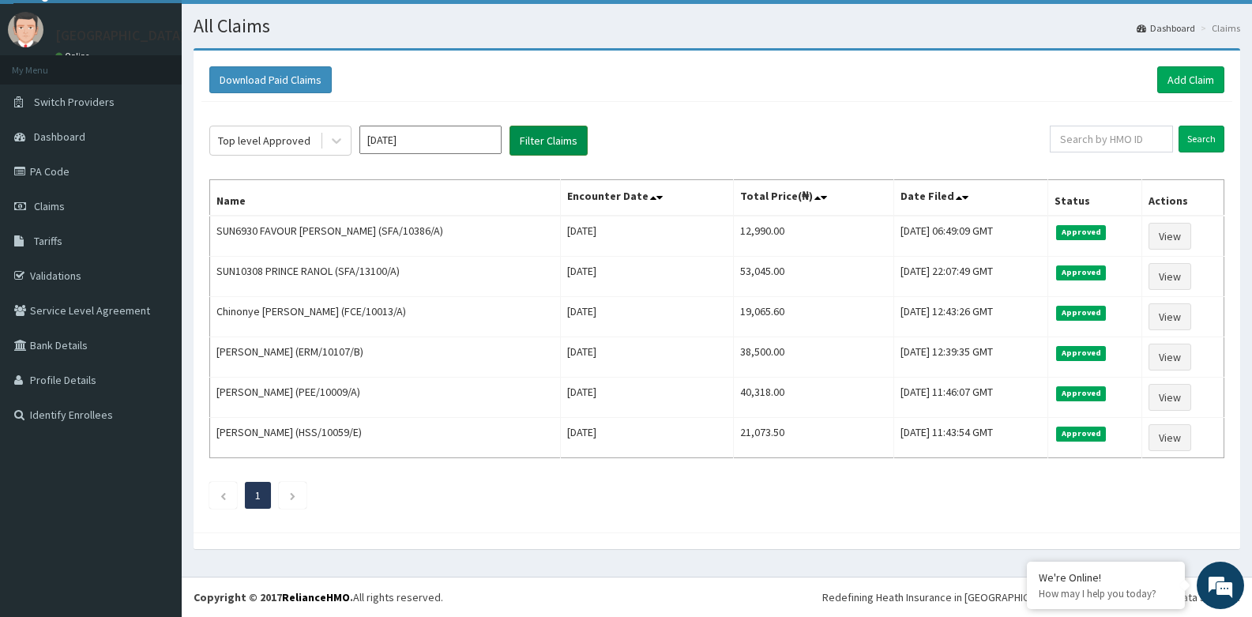
click at [534, 135] on button "Filter Claims" at bounding box center [549, 141] width 78 height 30
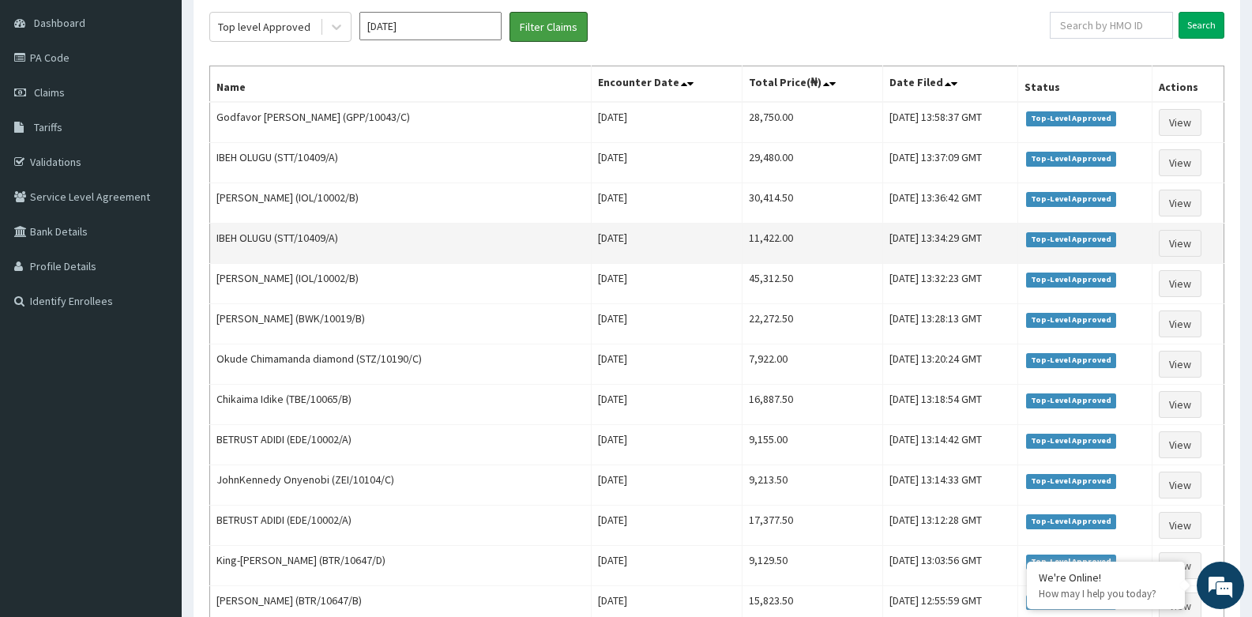
scroll to position [0, 0]
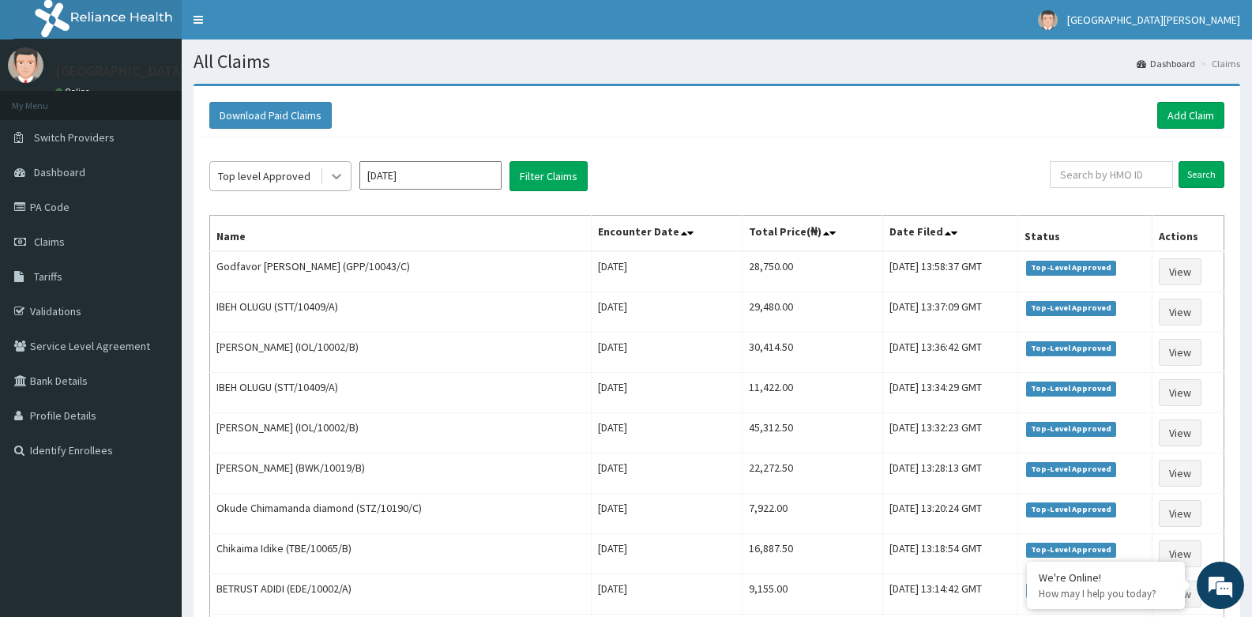
click at [334, 177] on icon at bounding box center [336, 178] width 9 height 6
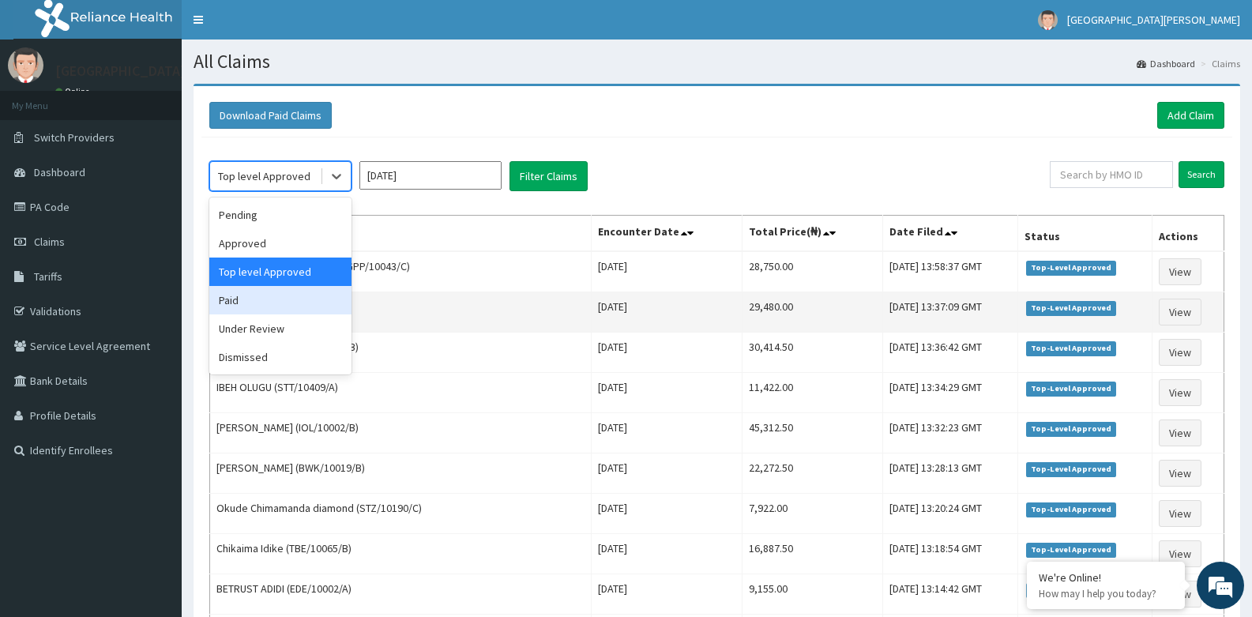
click at [273, 303] on div "Paid" at bounding box center [280, 300] width 142 height 28
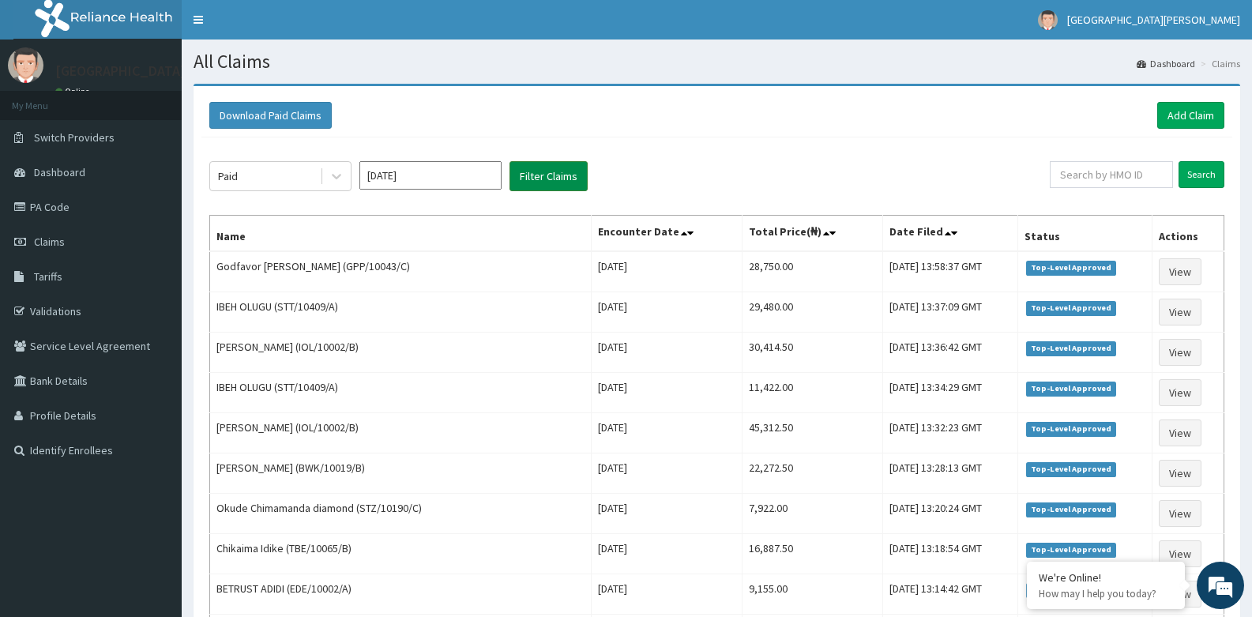
click at [559, 178] on button "Filter Claims" at bounding box center [549, 176] width 78 height 30
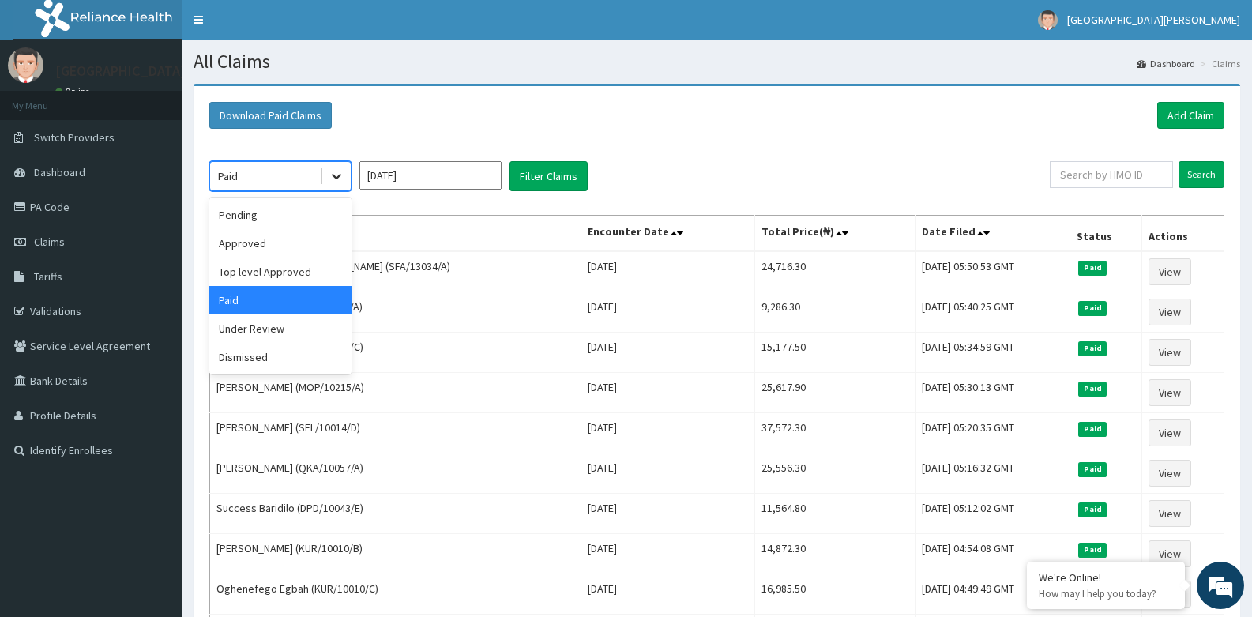
click at [337, 178] on icon at bounding box center [336, 178] width 9 height 6
click at [261, 329] on div "Under Review" at bounding box center [280, 328] width 142 height 28
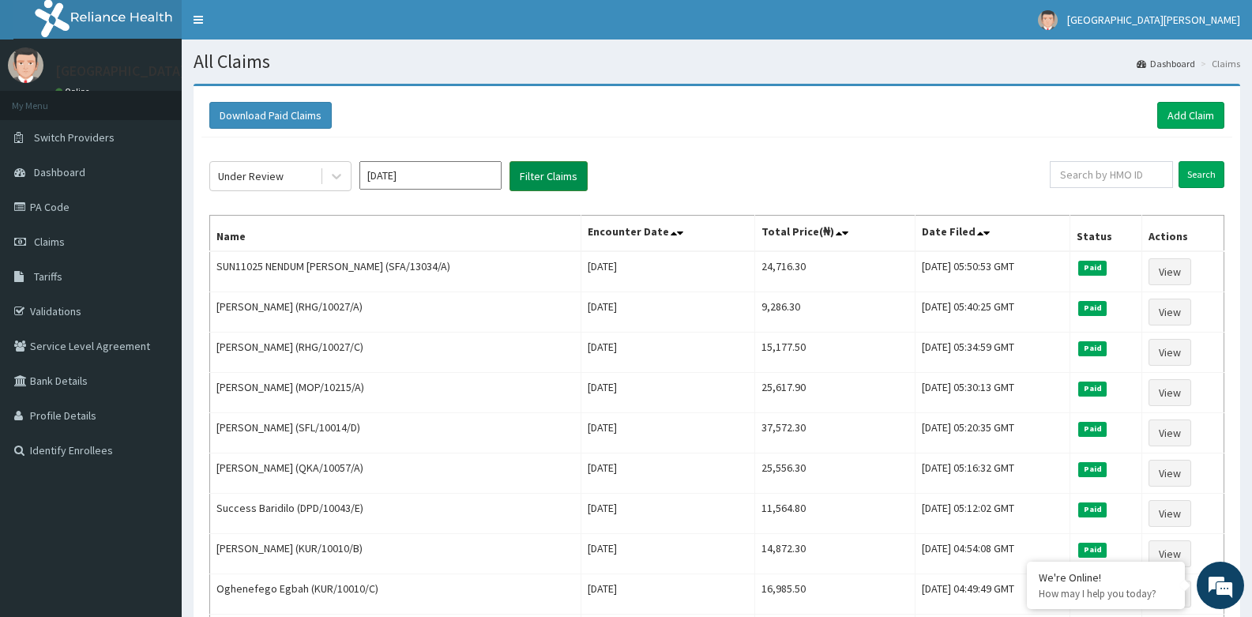
click at [535, 174] on button "Filter Claims" at bounding box center [549, 176] width 78 height 30
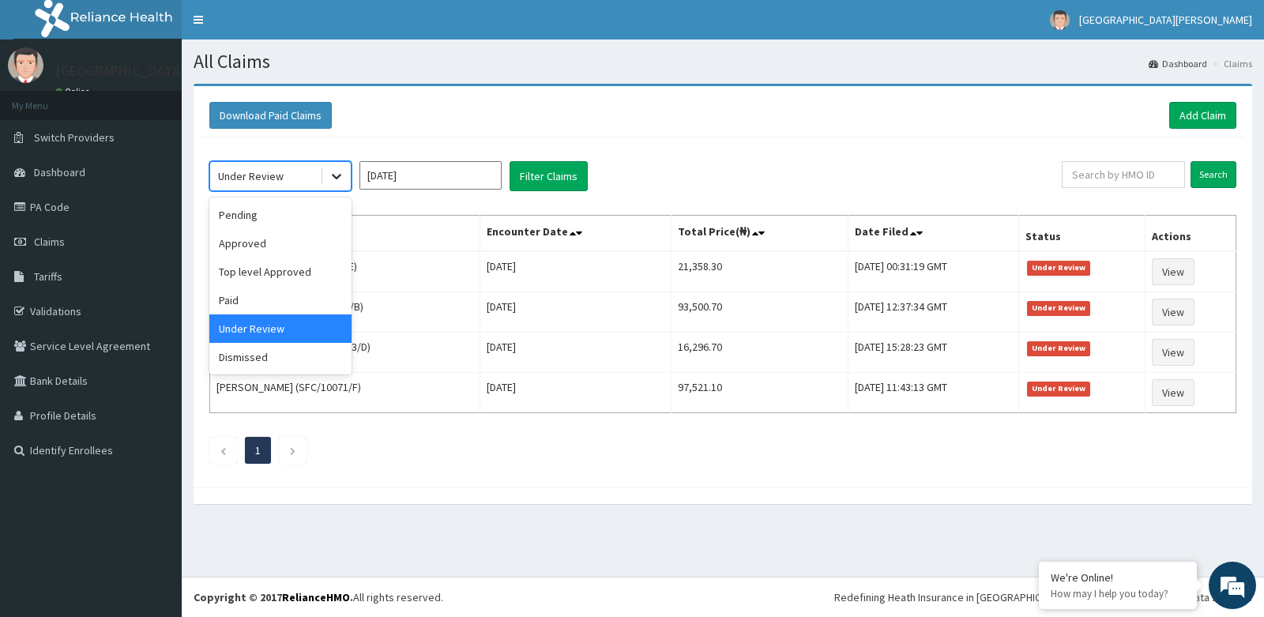
click at [340, 177] on icon at bounding box center [337, 176] width 16 height 16
click at [274, 362] on div "Dismissed" at bounding box center [280, 357] width 142 height 28
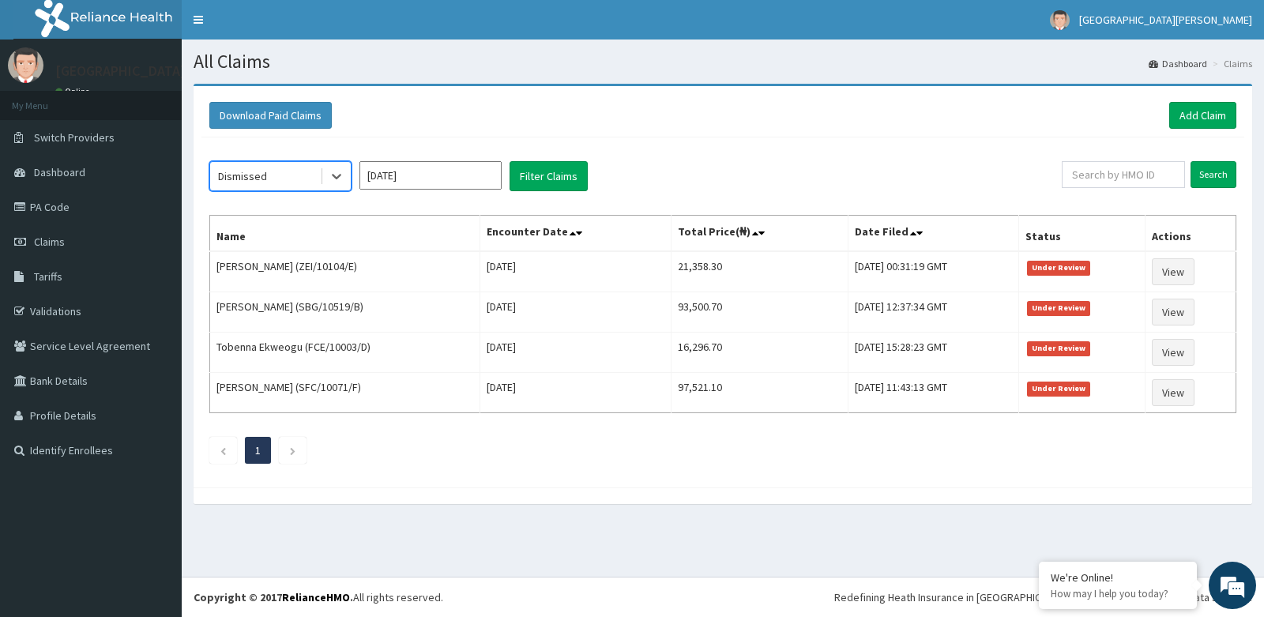
click at [684, 157] on div "option Dismissed, selected. Select is focused ,type to refine list, press Down …" at bounding box center [722, 308] width 1043 height 342
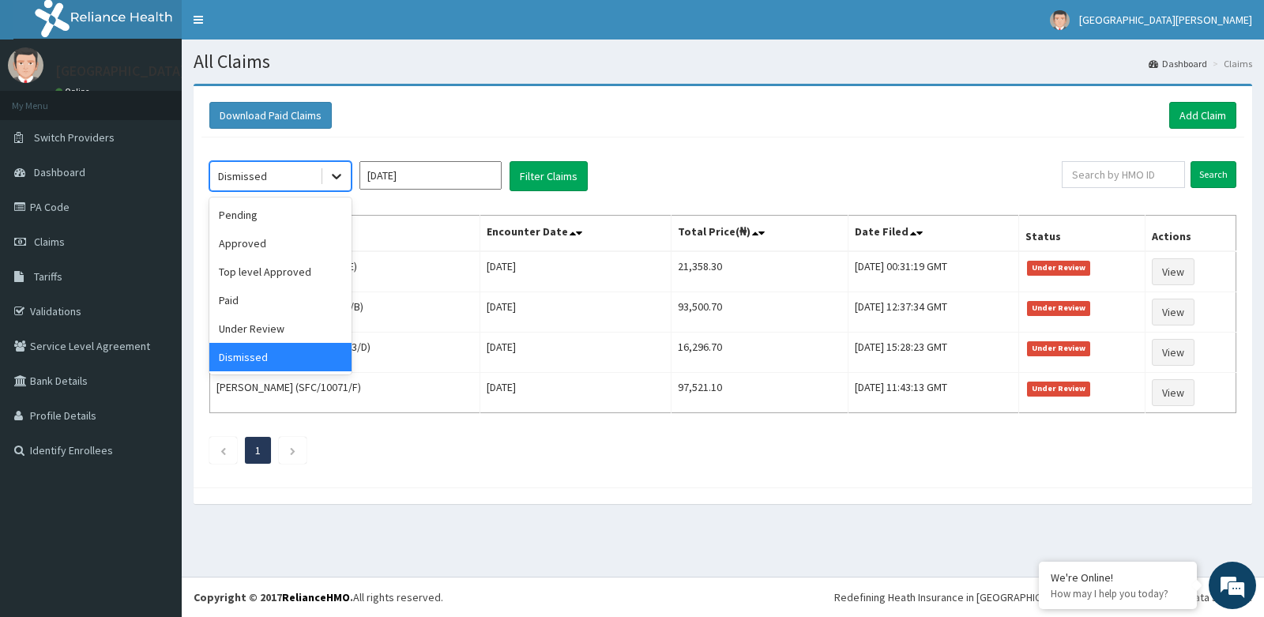
click at [329, 180] on icon at bounding box center [337, 176] width 16 height 16
click at [289, 303] on div "Paid" at bounding box center [280, 300] width 142 height 28
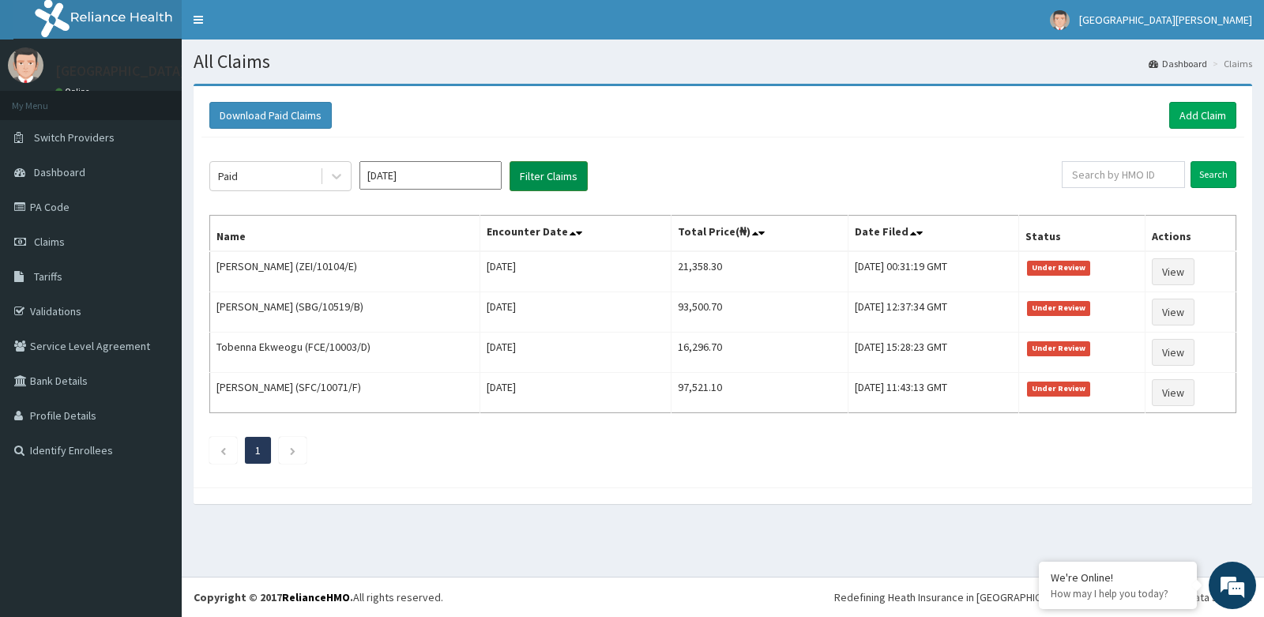
click at [556, 179] on button "Filter Claims" at bounding box center [549, 176] width 78 height 30
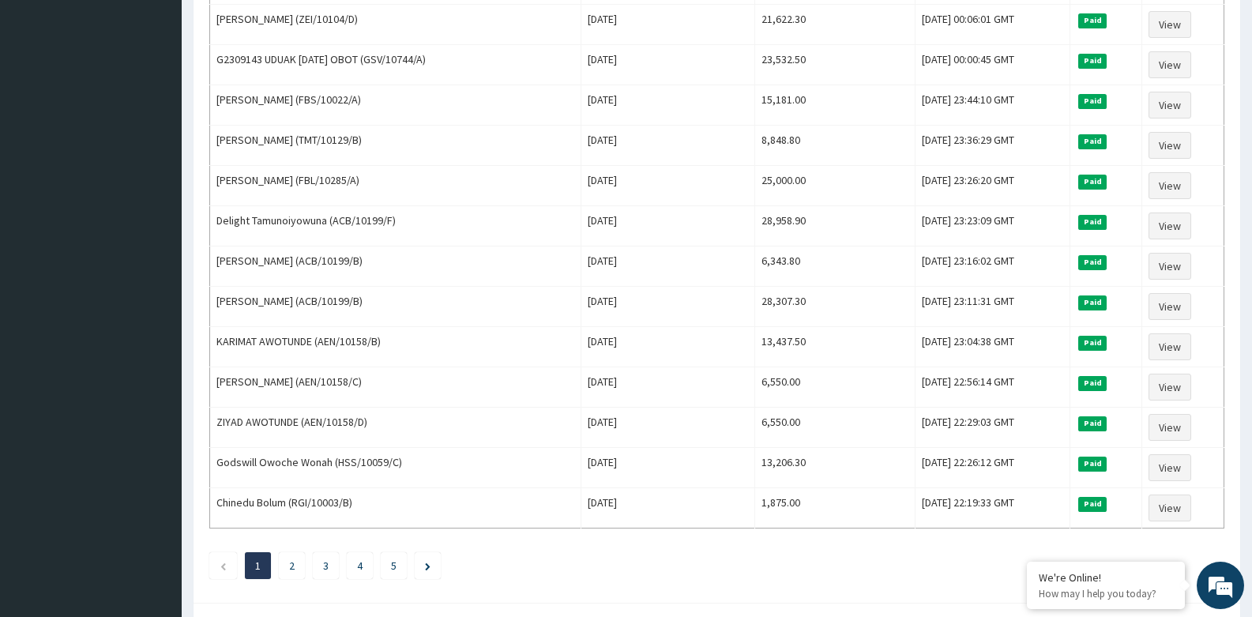
scroll to position [1808, 0]
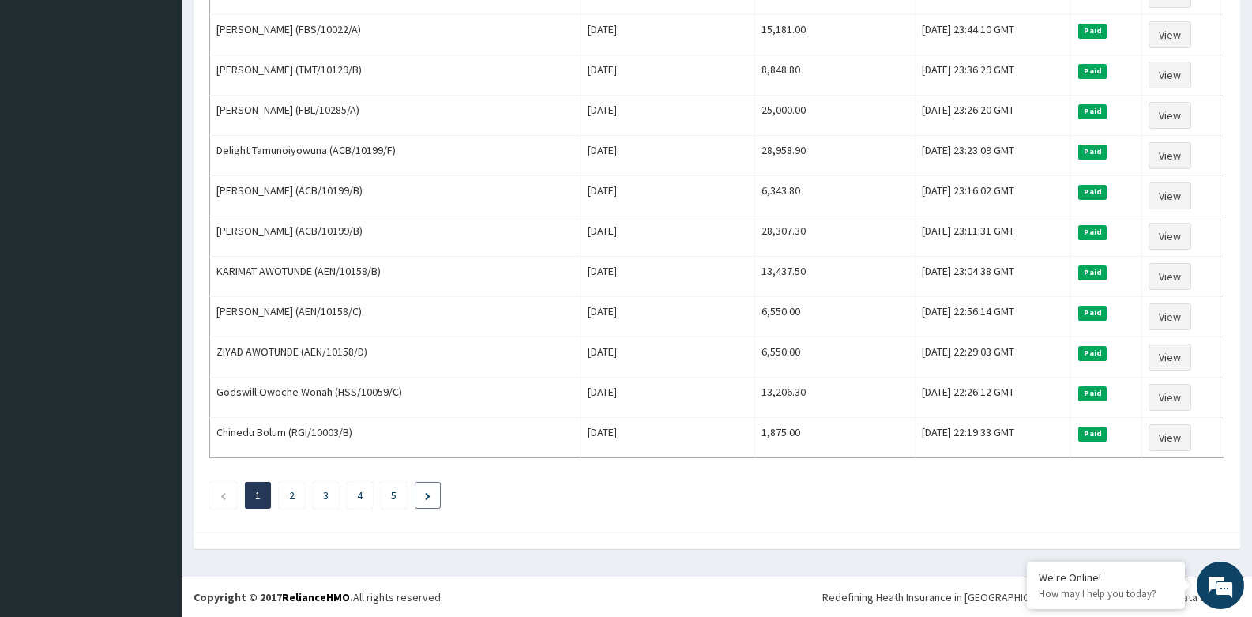
click at [431, 495] on li at bounding box center [428, 495] width 26 height 27
click at [432, 497] on li at bounding box center [428, 495] width 26 height 27
click at [393, 495] on link "5" at bounding box center [394, 495] width 6 height 14
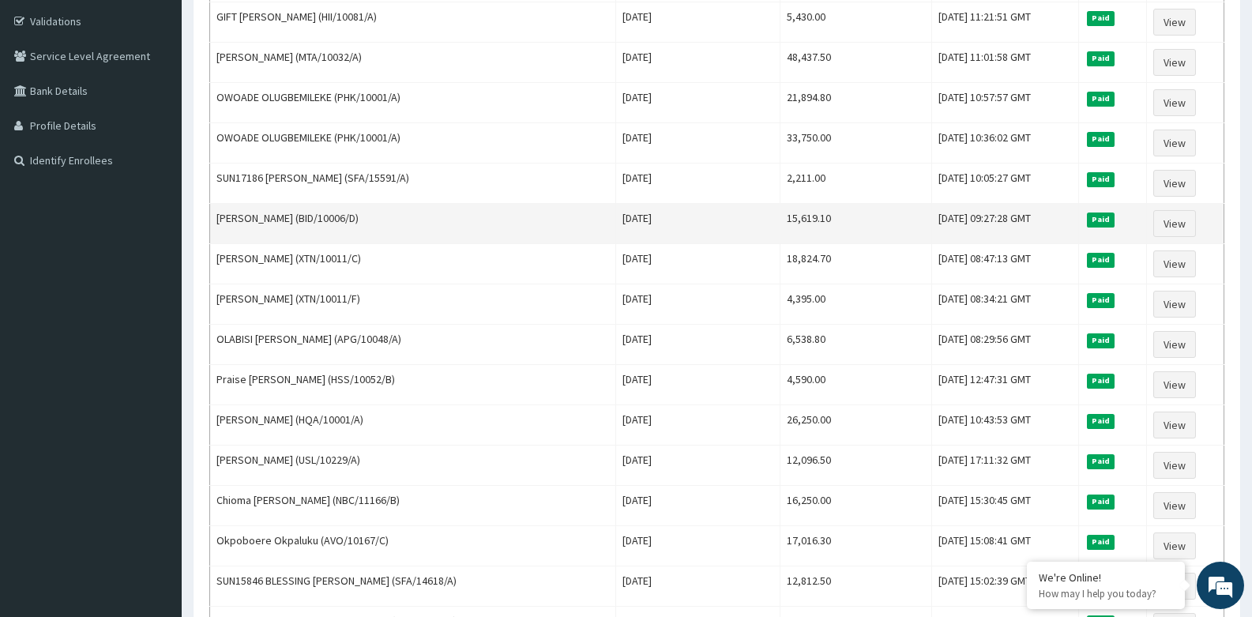
scroll to position [0, 0]
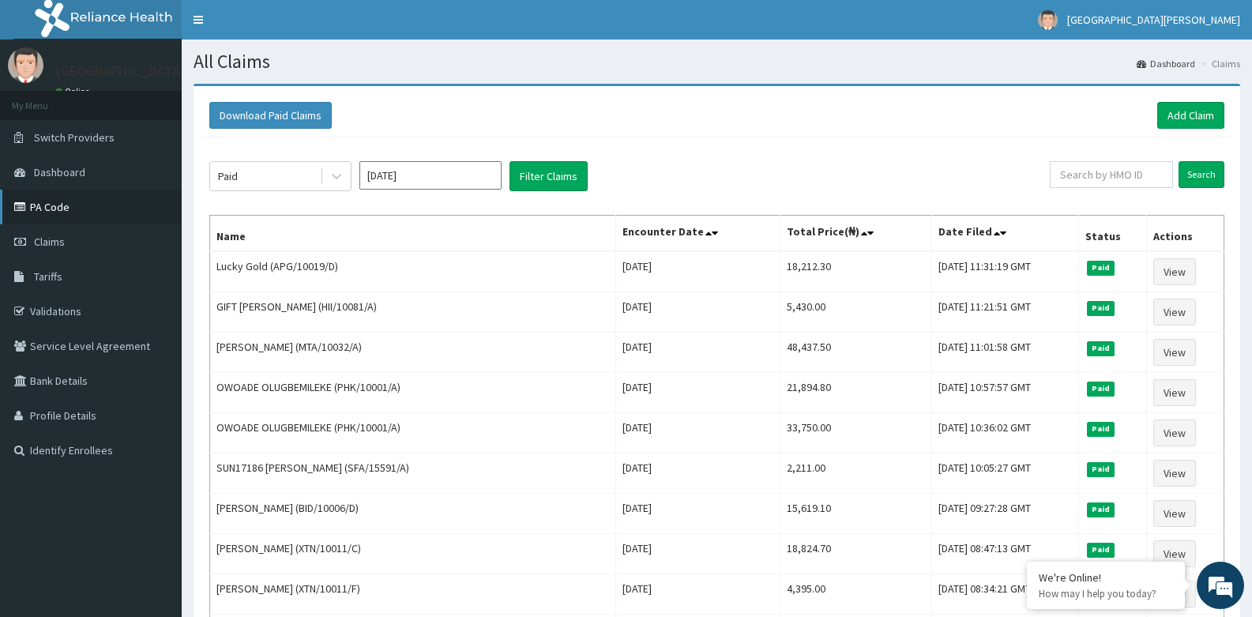
click at [54, 207] on link "PA Code" at bounding box center [91, 207] width 182 height 35
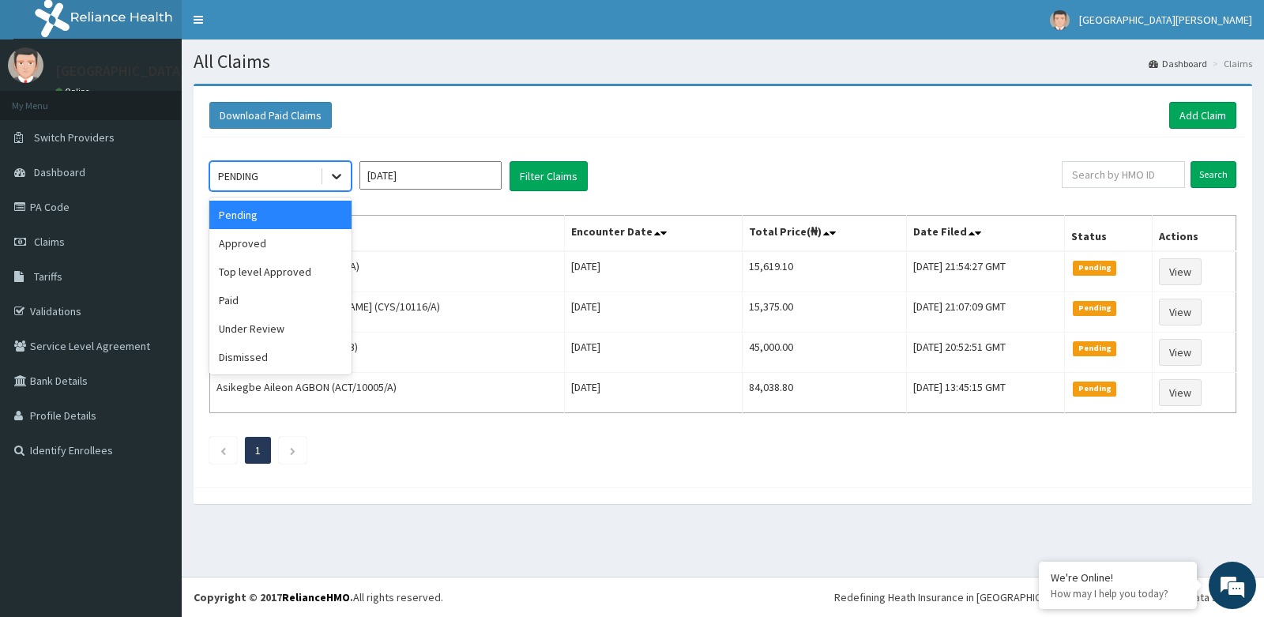
click at [332, 177] on icon at bounding box center [337, 176] width 16 height 16
click at [258, 242] on div "Approved" at bounding box center [280, 243] width 142 height 28
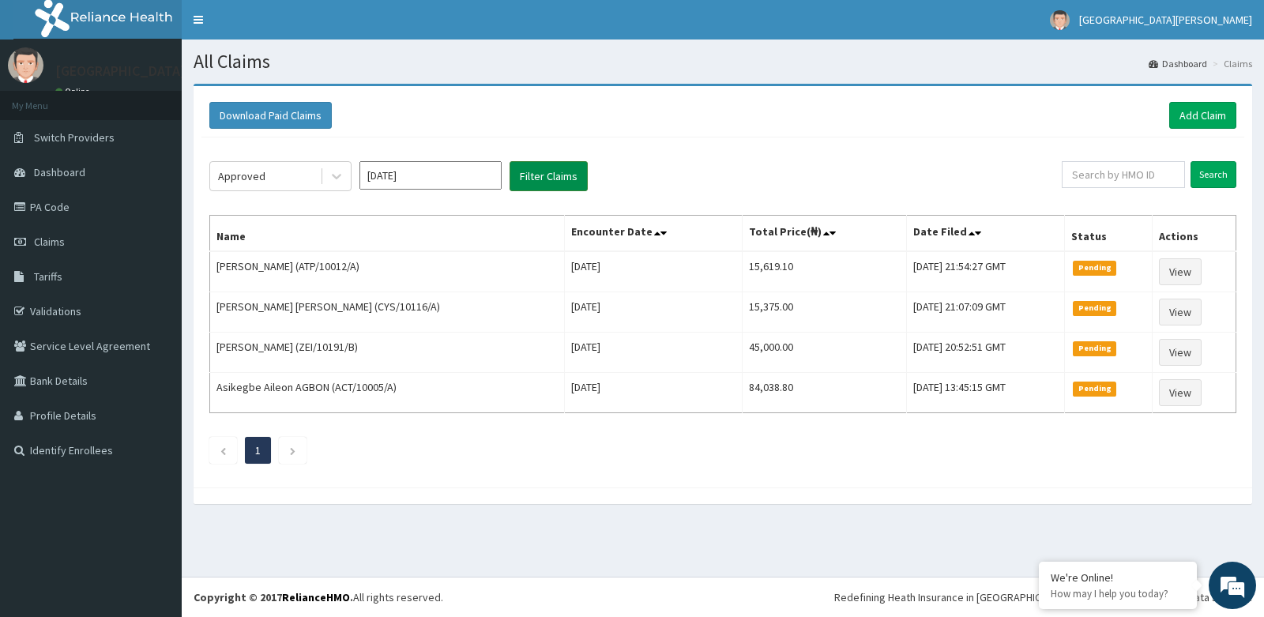
click at [554, 164] on button "Filter Claims" at bounding box center [549, 176] width 78 height 30
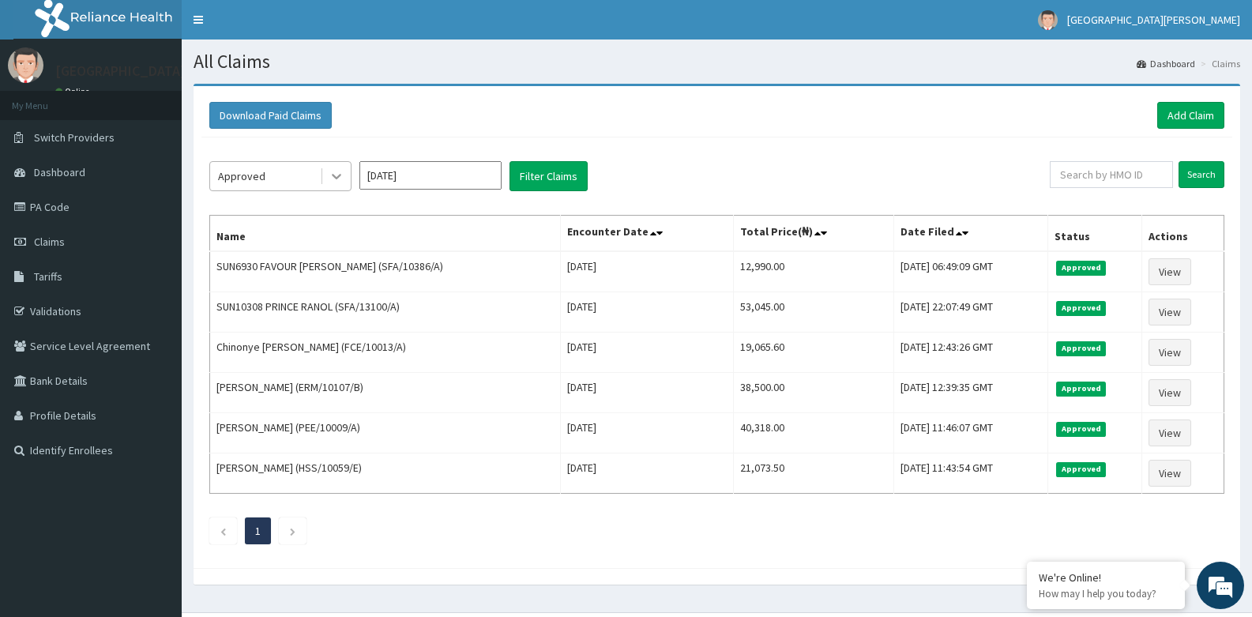
click at [336, 183] on icon at bounding box center [337, 176] width 16 height 16
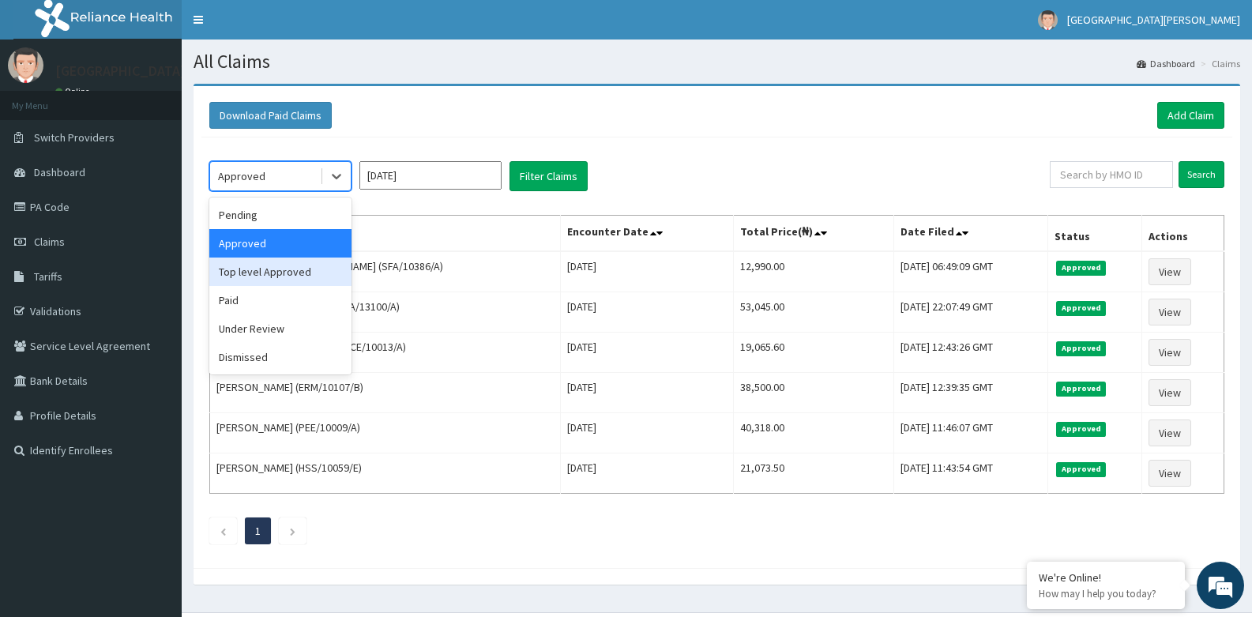
click at [291, 268] on div "Top level Approved" at bounding box center [280, 272] width 142 height 28
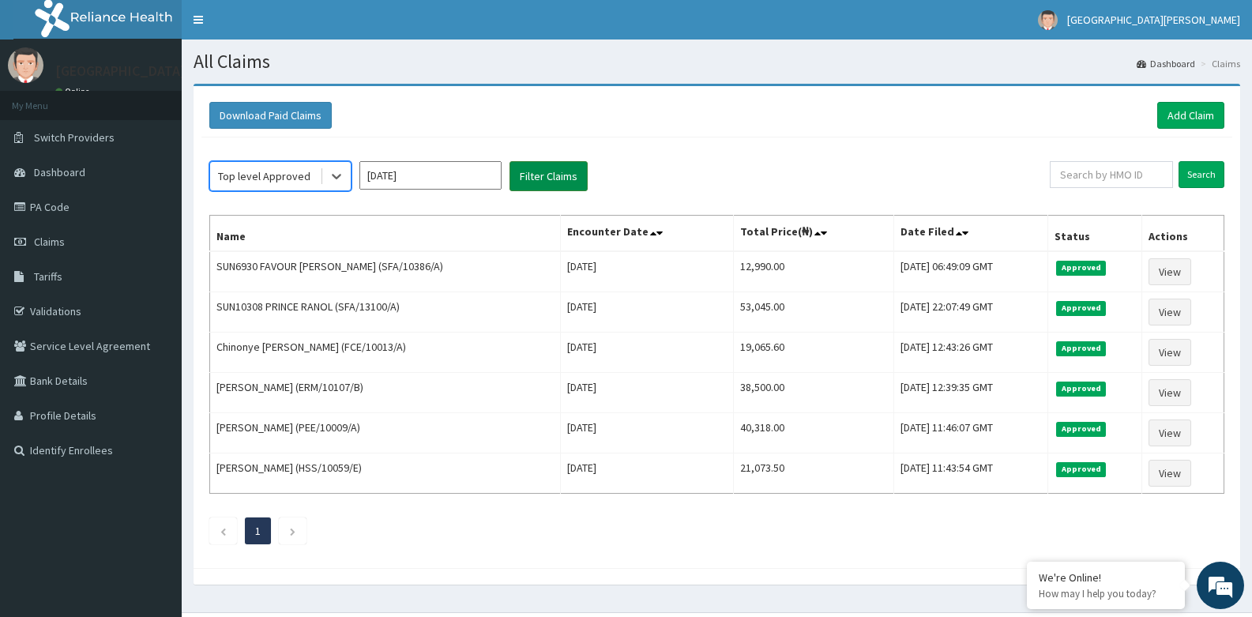
click at [551, 175] on button "Filter Claims" at bounding box center [549, 176] width 78 height 30
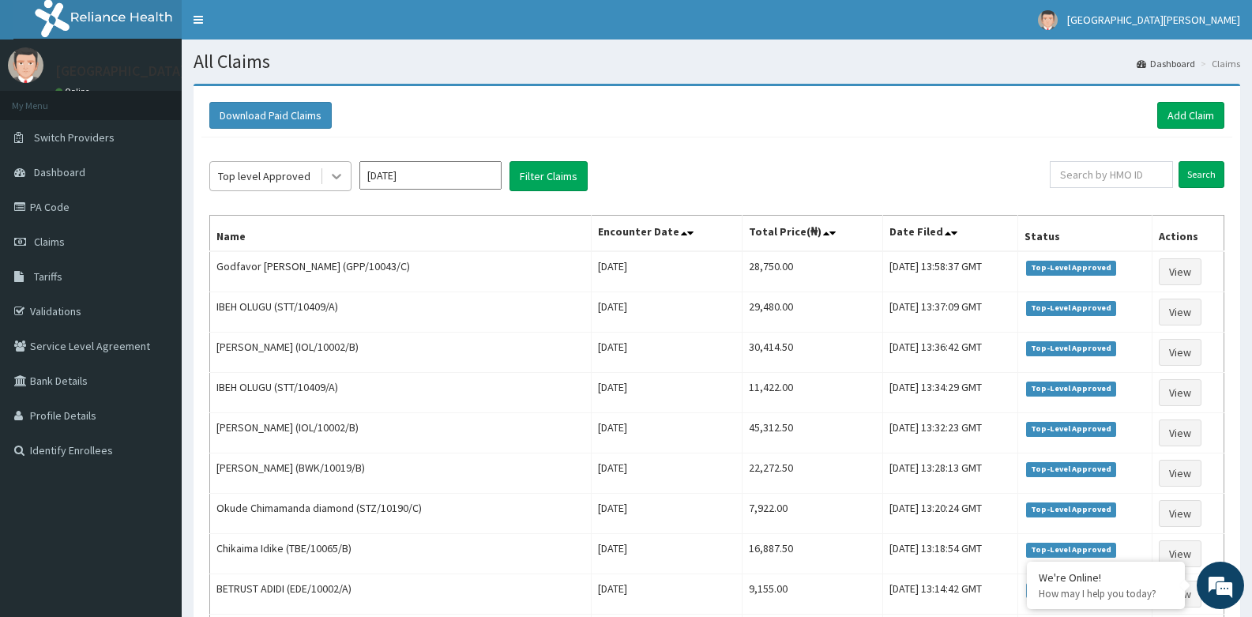
click at [338, 180] on icon at bounding box center [337, 176] width 16 height 16
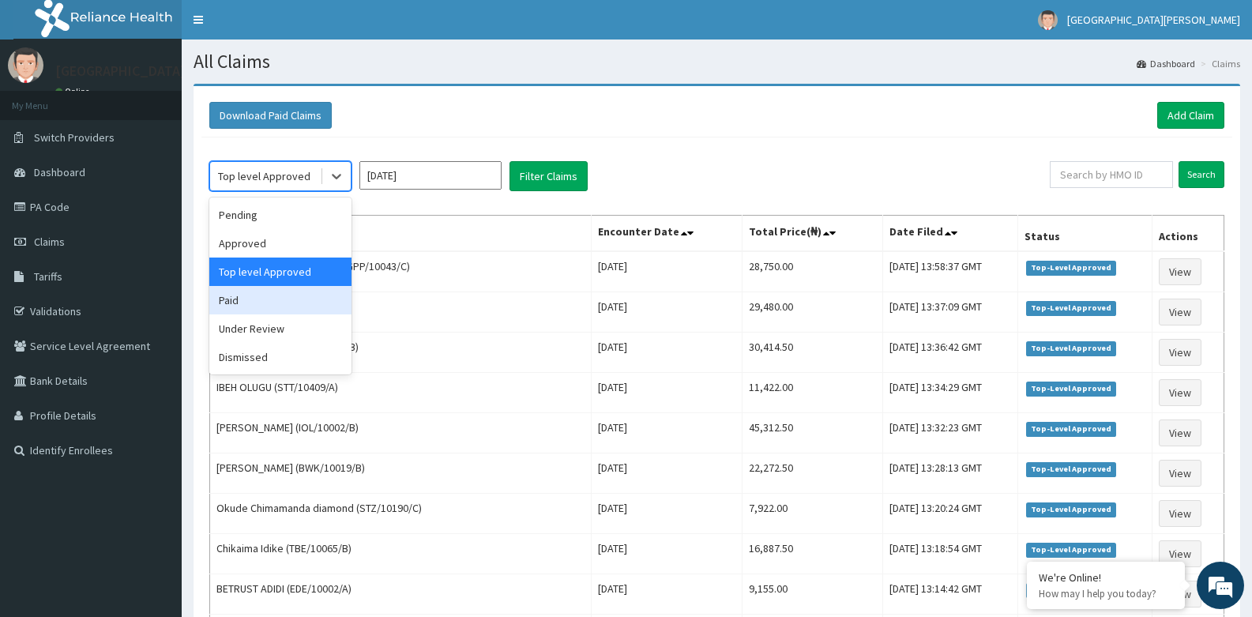
click at [269, 303] on div "Paid" at bounding box center [280, 300] width 142 height 28
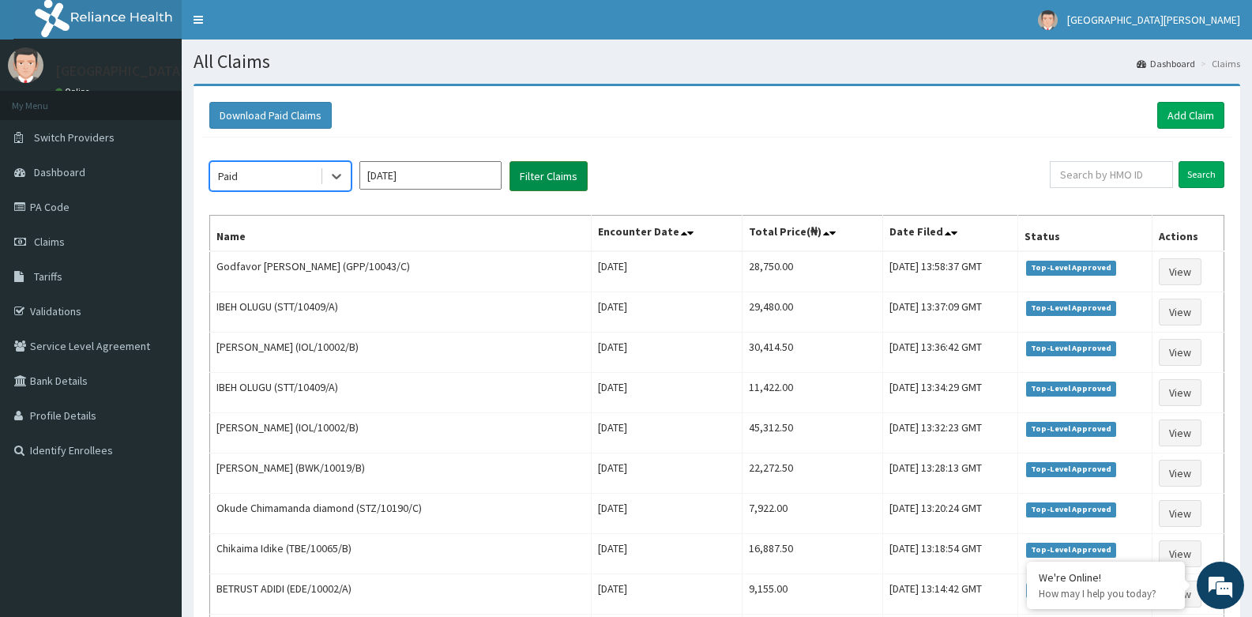
click at [539, 182] on button "Filter Claims" at bounding box center [549, 176] width 78 height 30
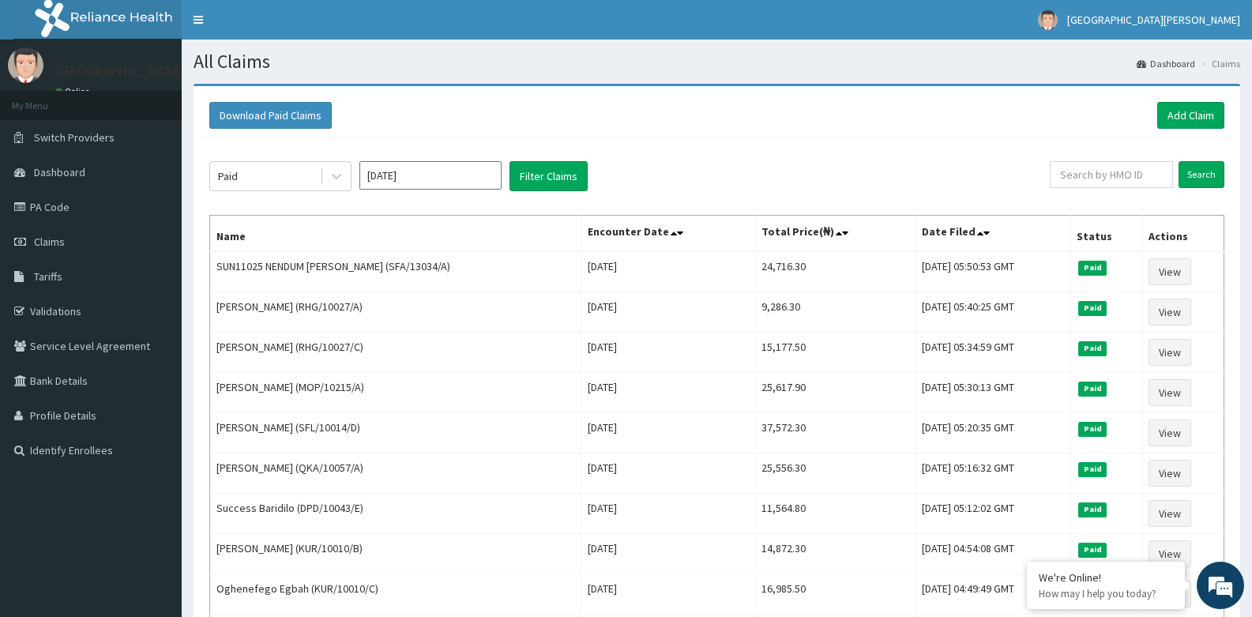
click at [479, 167] on input "Aug 2025" at bounding box center [430, 175] width 142 height 28
click at [383, 303] on div "Jul" at bounding box center [384, 306] width 32 height 29
type input "Jul 2025"
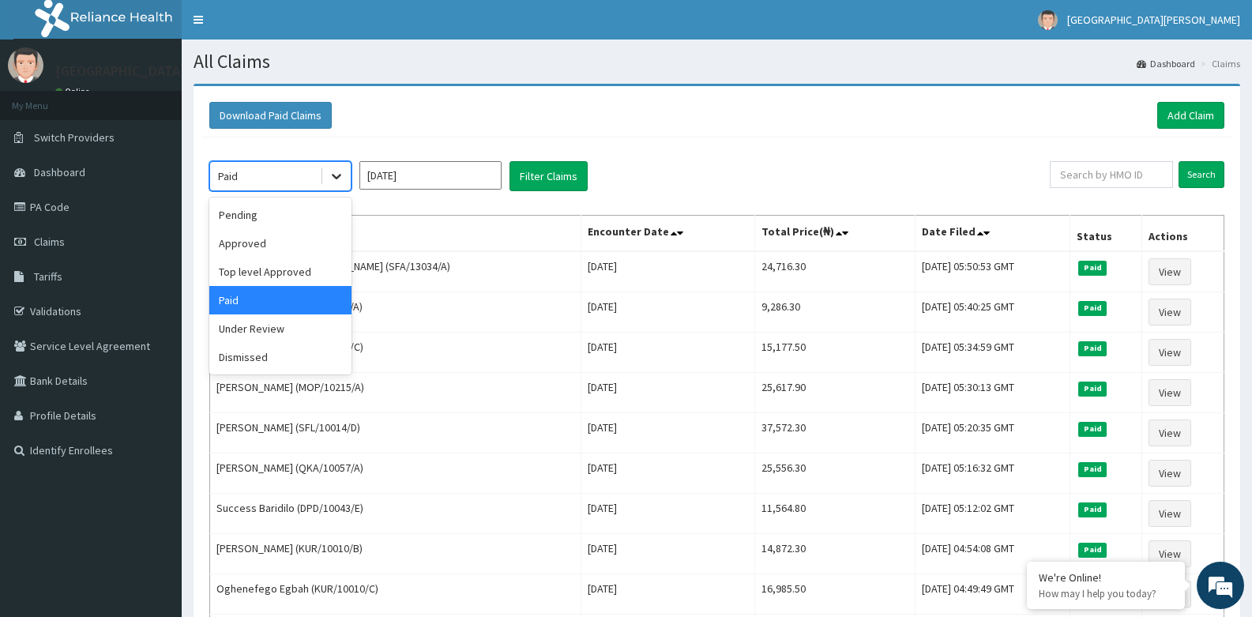
click at [337, 176] on icon at bounding box center [337, 176] width 16 height 16
click at [292, 240] on div "Approved" at bounding box center [280, 243] width 142 height 28
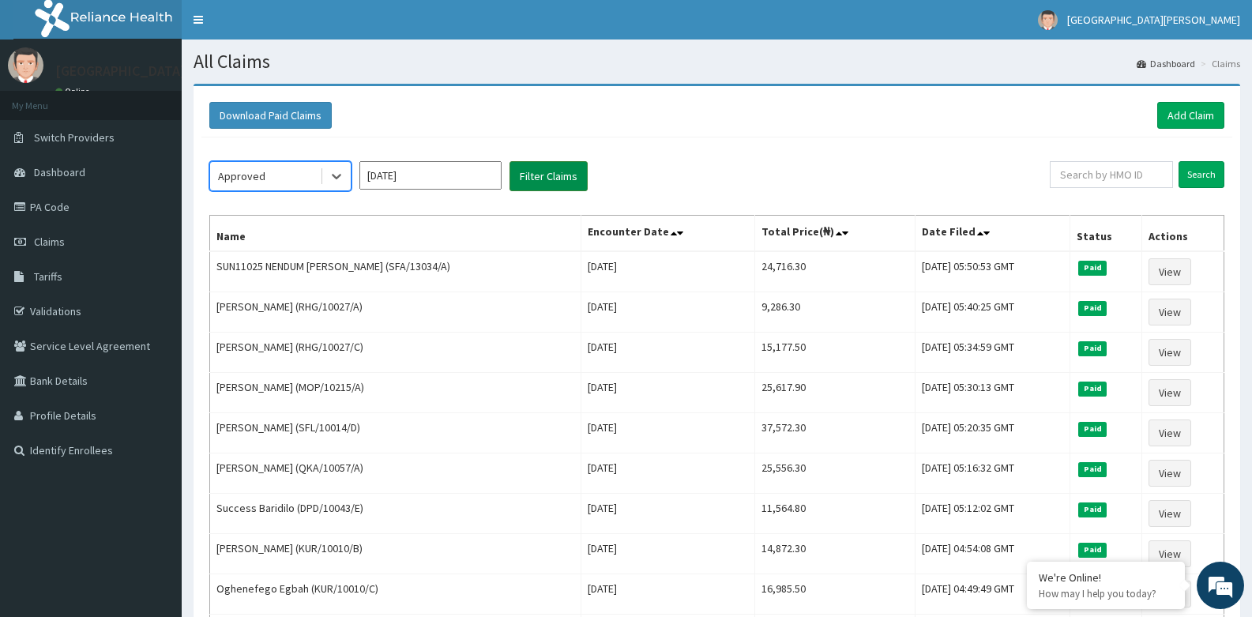
click at [537, 171] on button "Filter Claims" at bounding box center [549, 176] width 78 height 30
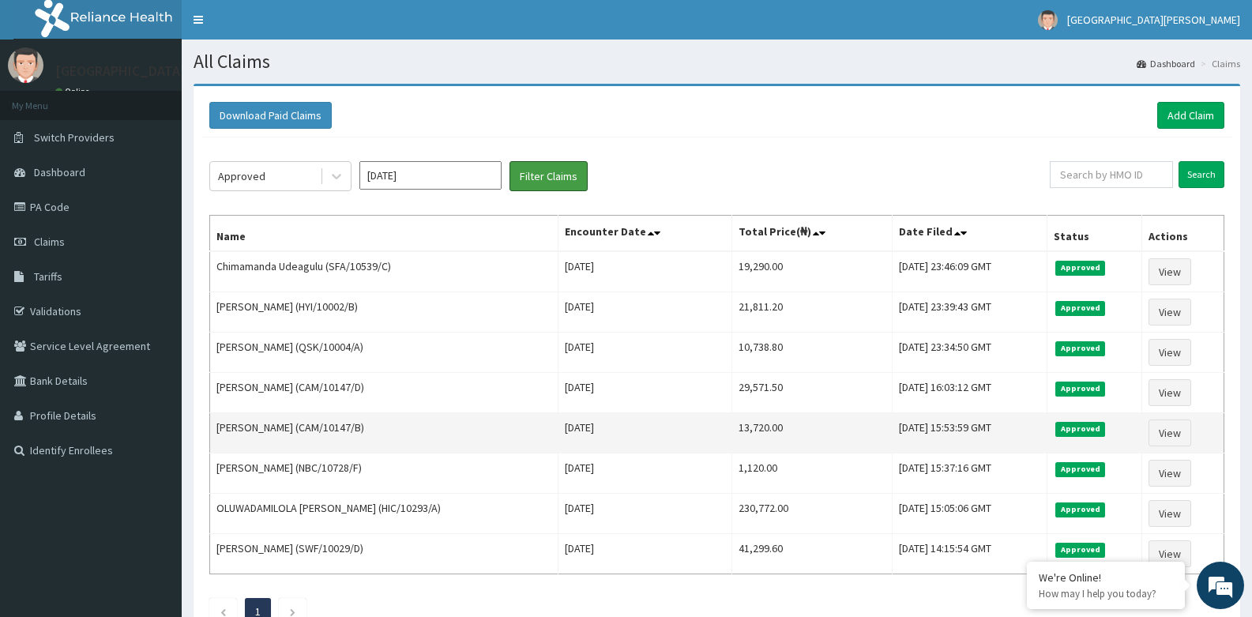
scroll to position [116, 0]
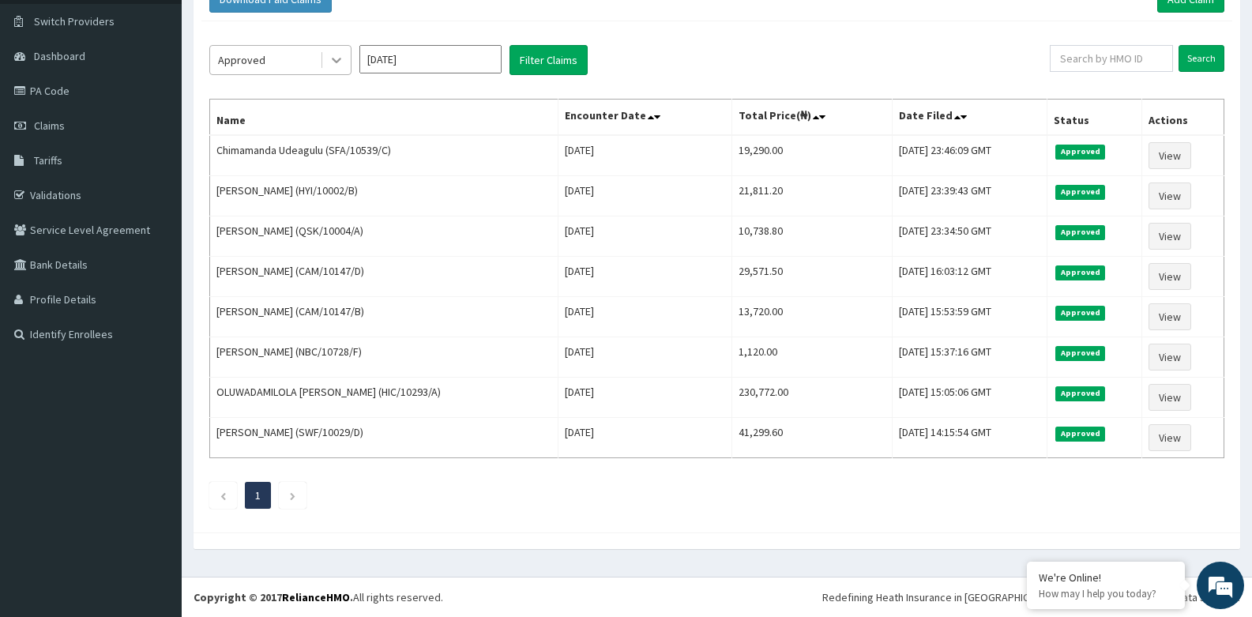
click at [337, 62] on icon at bounding box center [336, 61] width 9 height 6
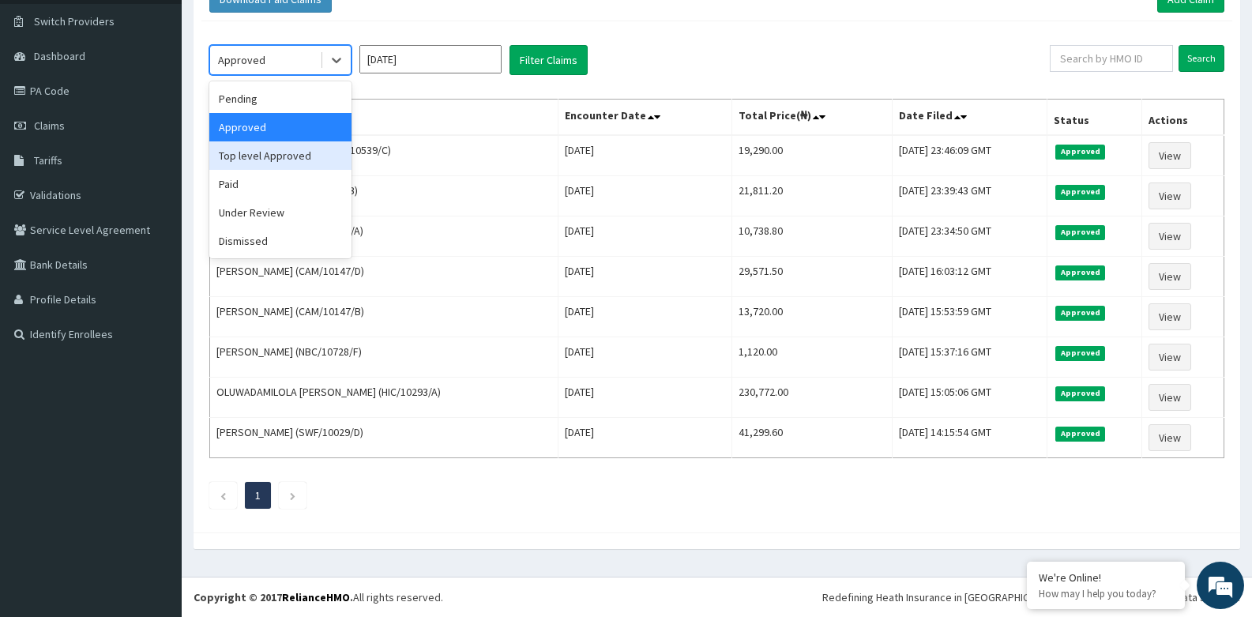
click at [302, 164] on div "Top level Approved" at bounding box center [280, 155] width 142 height 28
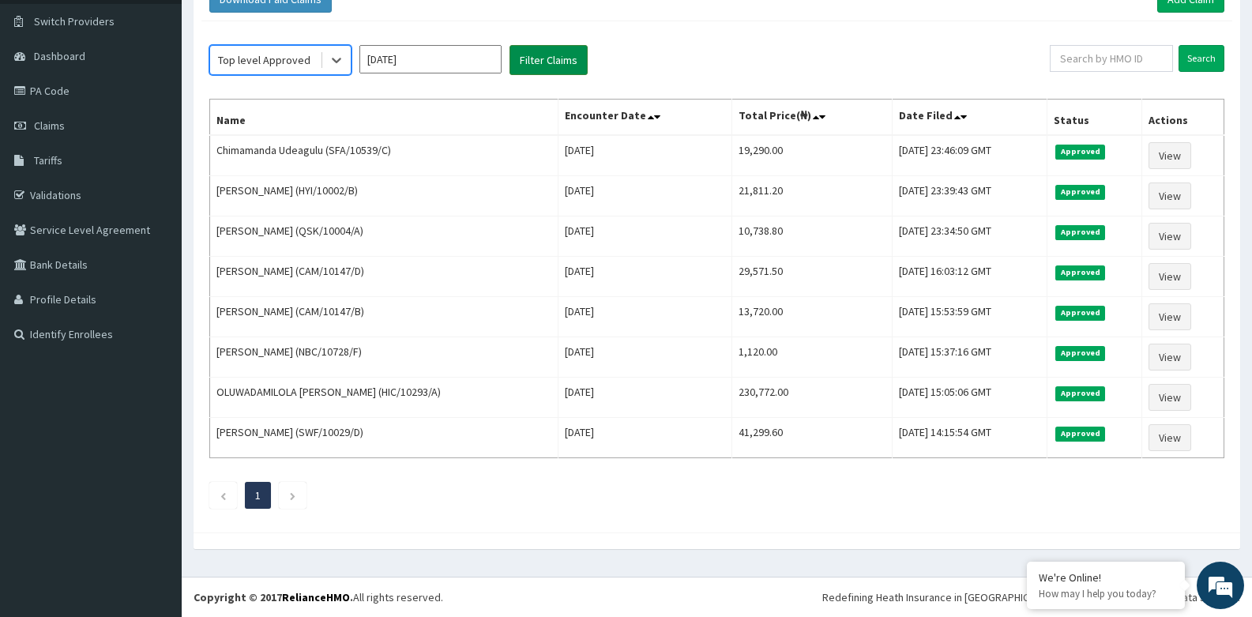
click at [547, 51] on button "Filter Claims" at bounding box center [549, 60] width 78 height 30
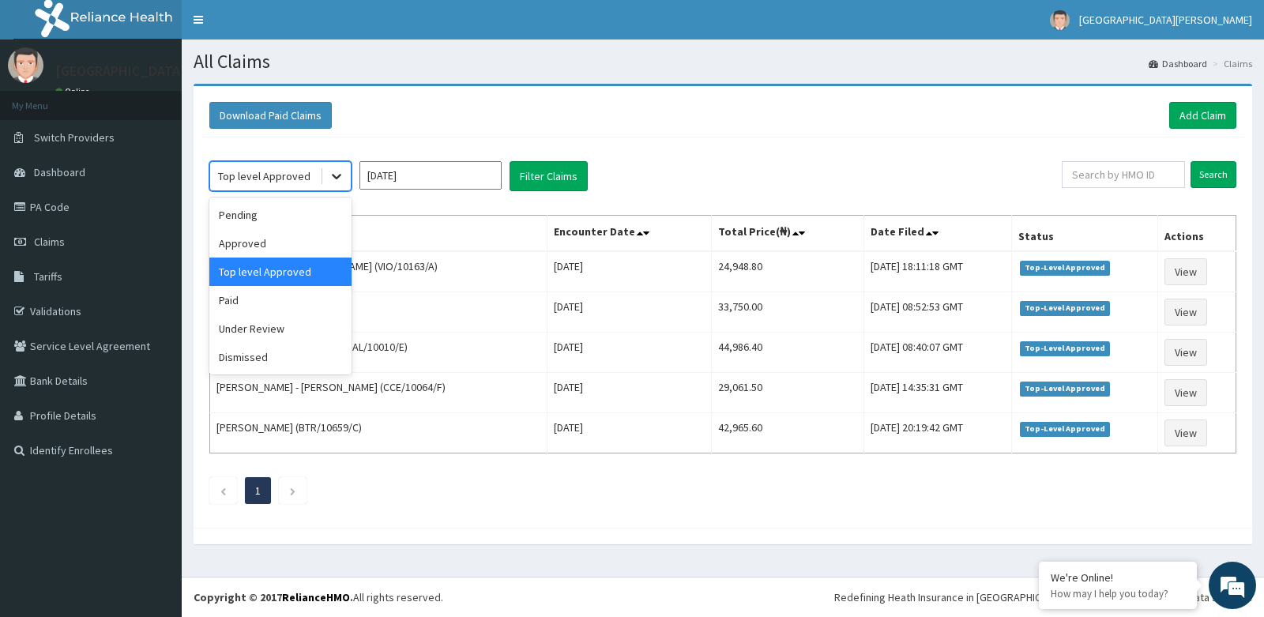
click at [337, 175] on icon at bounding box center [337, 176] width 16 height 16
click at [258, 305] on div "Paid" at bounding box center [280, 300] width 142 height 28
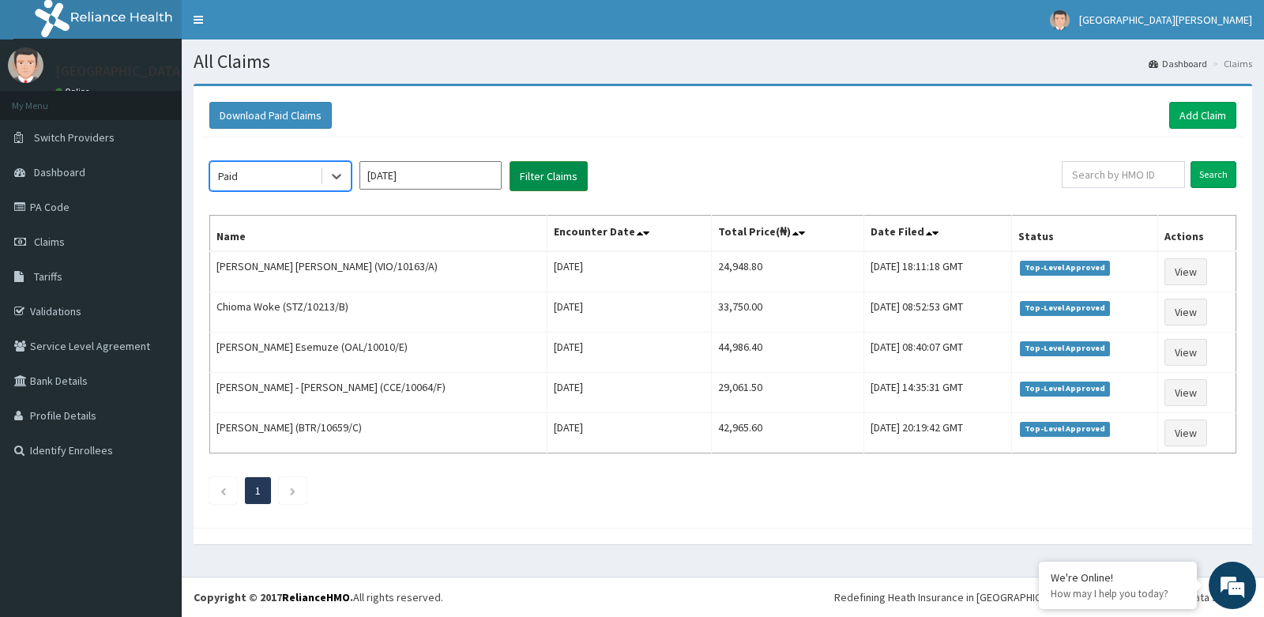
click at [545, 168] on button "Filter Claims" at bounding box center [549, 176] width 78 height 30
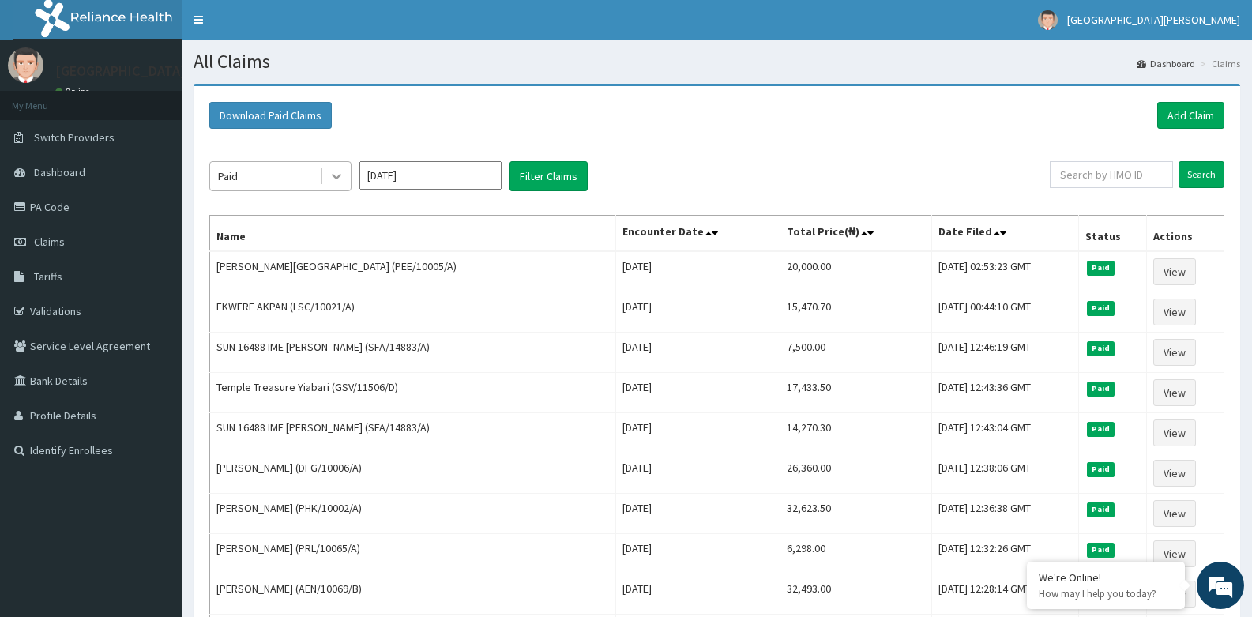
click at [333, 172] on icon at bounding box center [337, 176] width 16 height 16
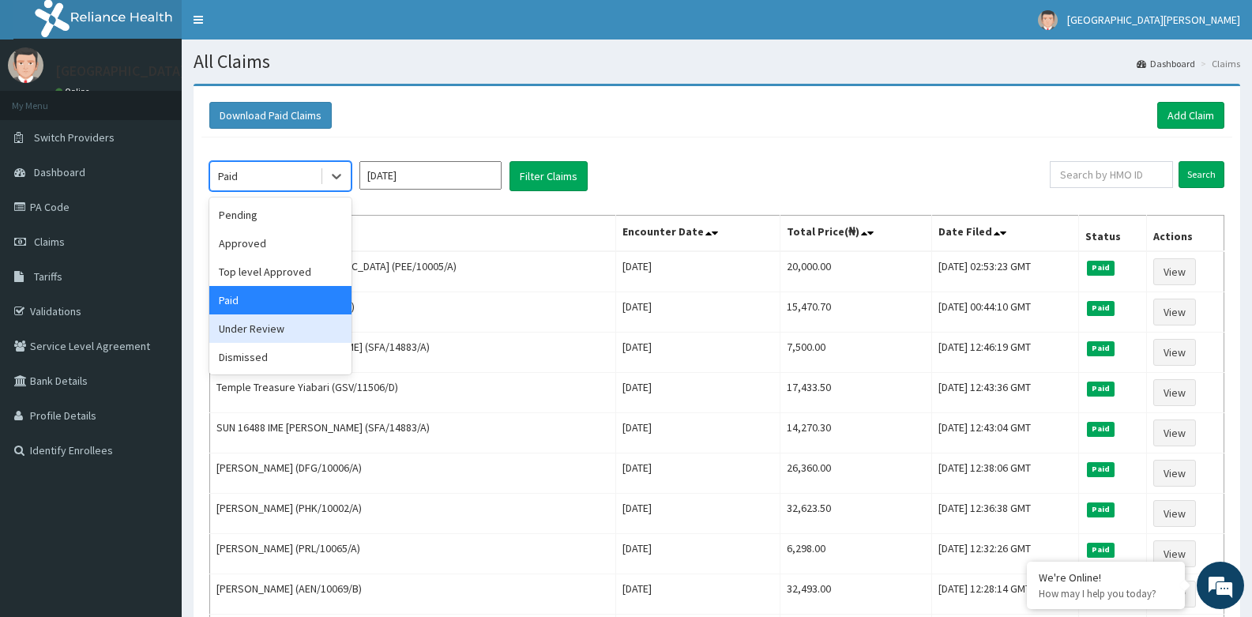
click at [284, 325] on div "Under Review" at bounding box center [280, 328] width 142 height 28
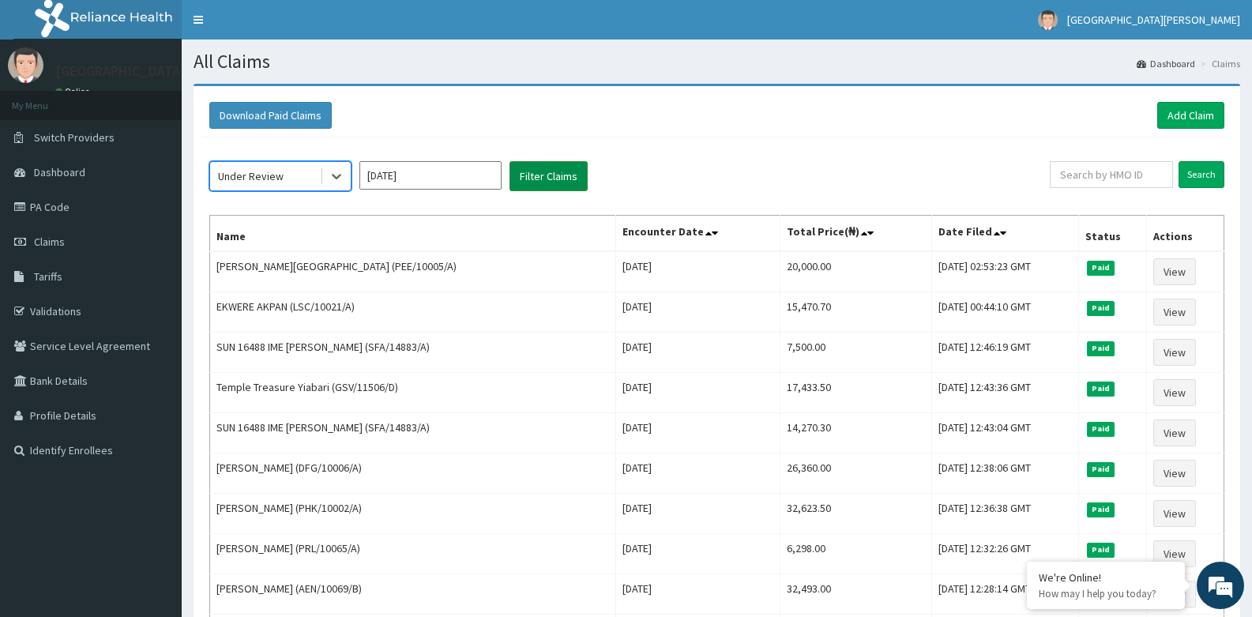
click at [544, 172] on button "Filter Claims" at bounding box center [549, 176] width 78 height 30
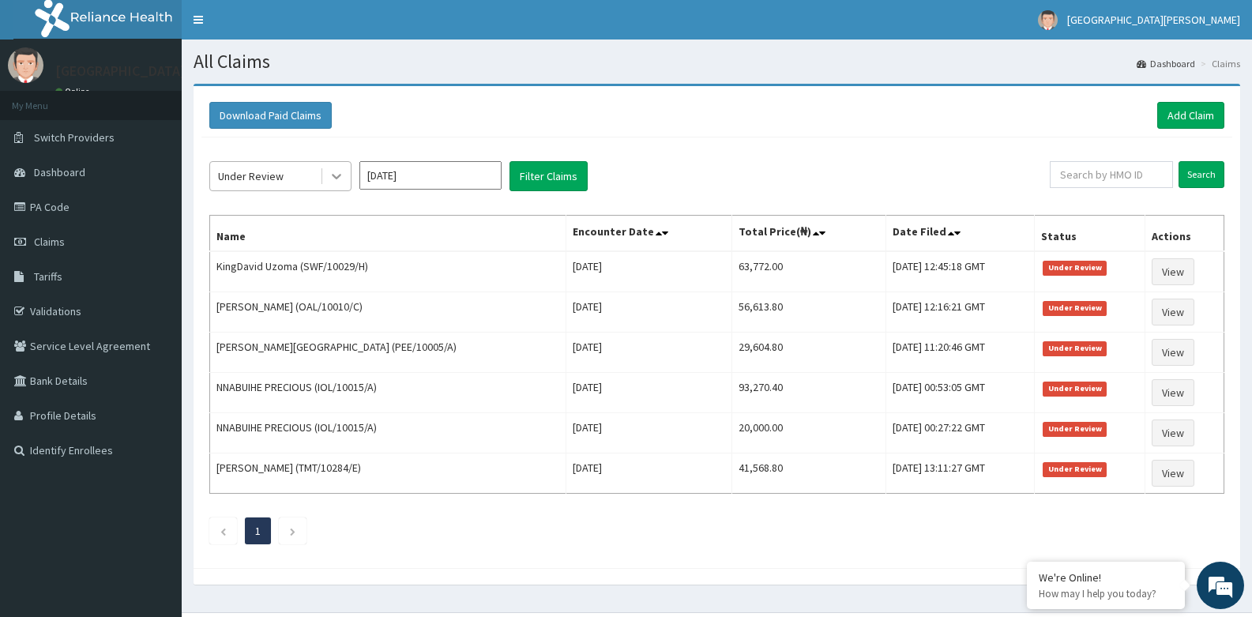
click at [331, 177] on icon at bounding box center [337, 176] width 16 height 16
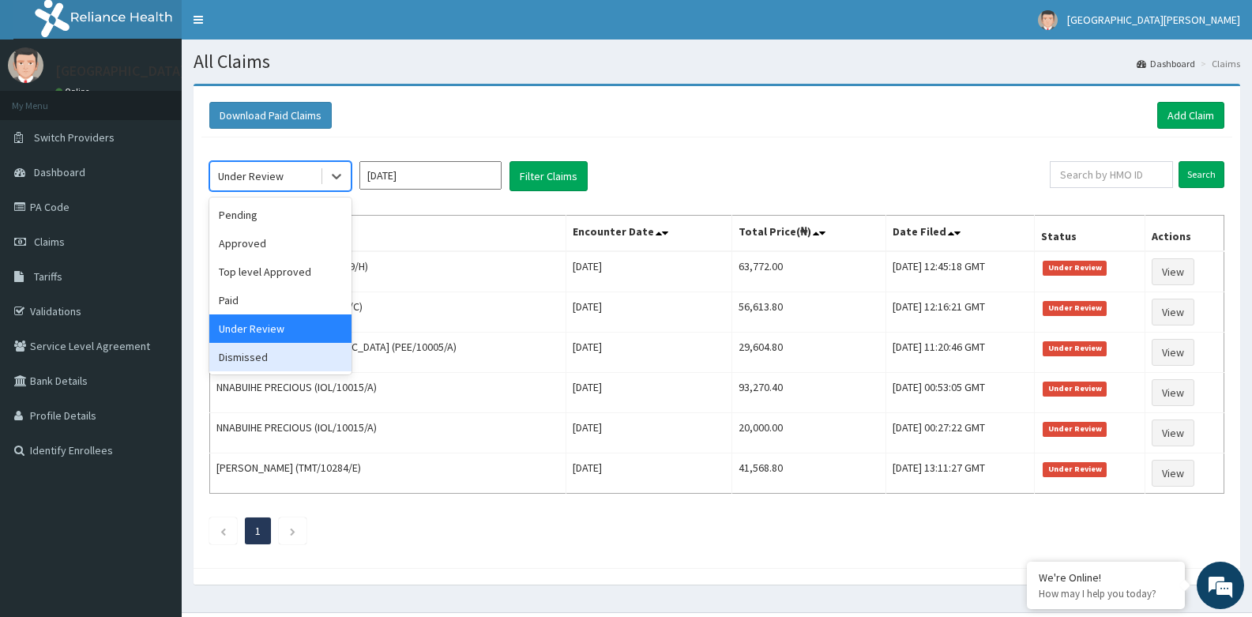
click at [267, 358] on div "Dismissed" at bounding box center [280, 357] width 142 height 28
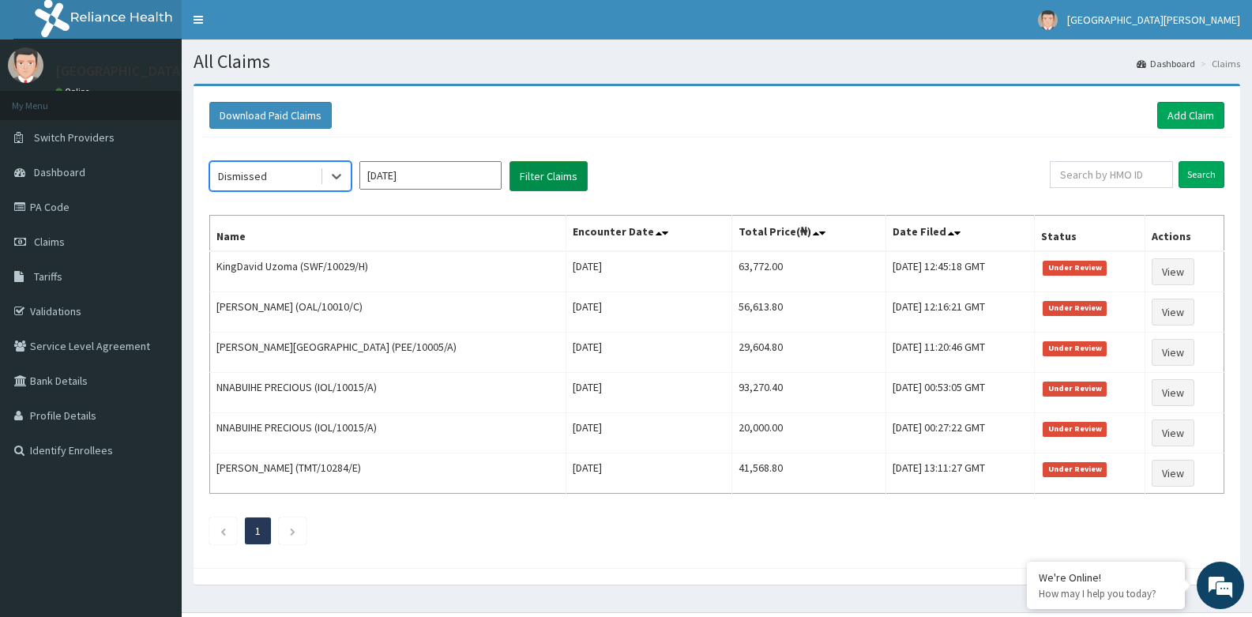
click at [551, 176] on button "Filter Claims" at bounding box center [549, 176] width 78 height 30
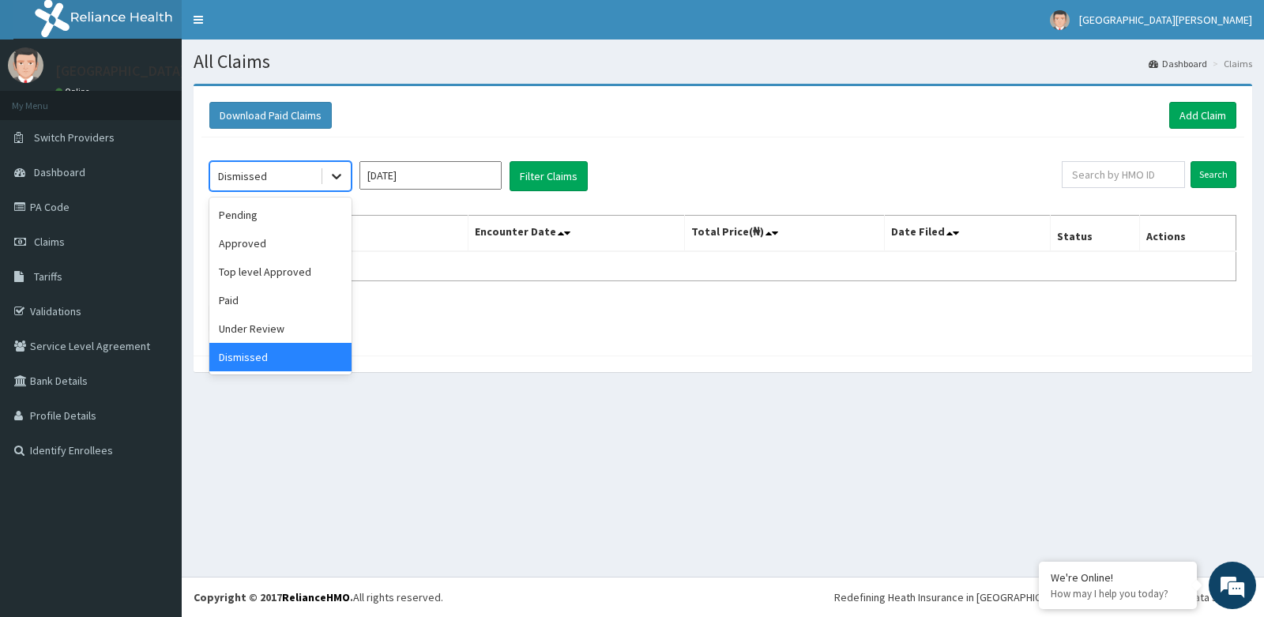
click at [338, 177] on icon at bounding box center [336, 178] width 9 height 6
click at [306, 215] on div "Pending" at bounding box center [280, 215] width 142 height 28
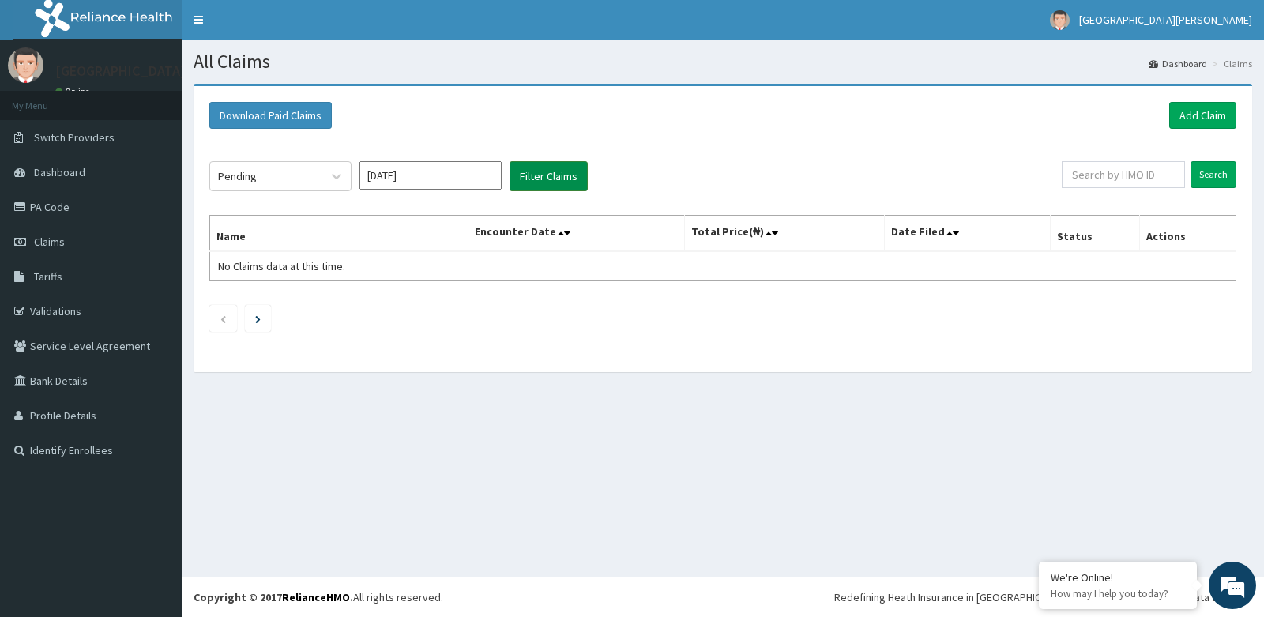
click at [572, 172] on button "Filter Claims" at bounding box center [549, 176] width 78 height 30
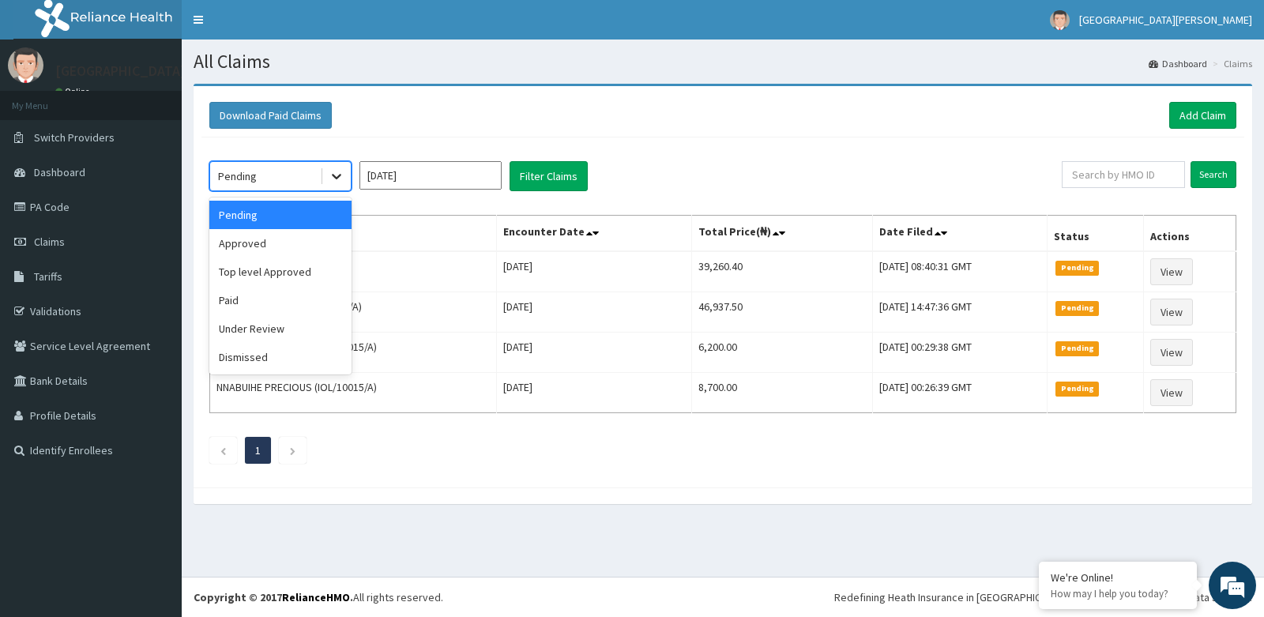
click at [337, 177] on icon at bounding box center [336, 178] width 9 height 6
click at [278, 295] on div "Paid" at bounding box center [280, 300] width 142 height 28
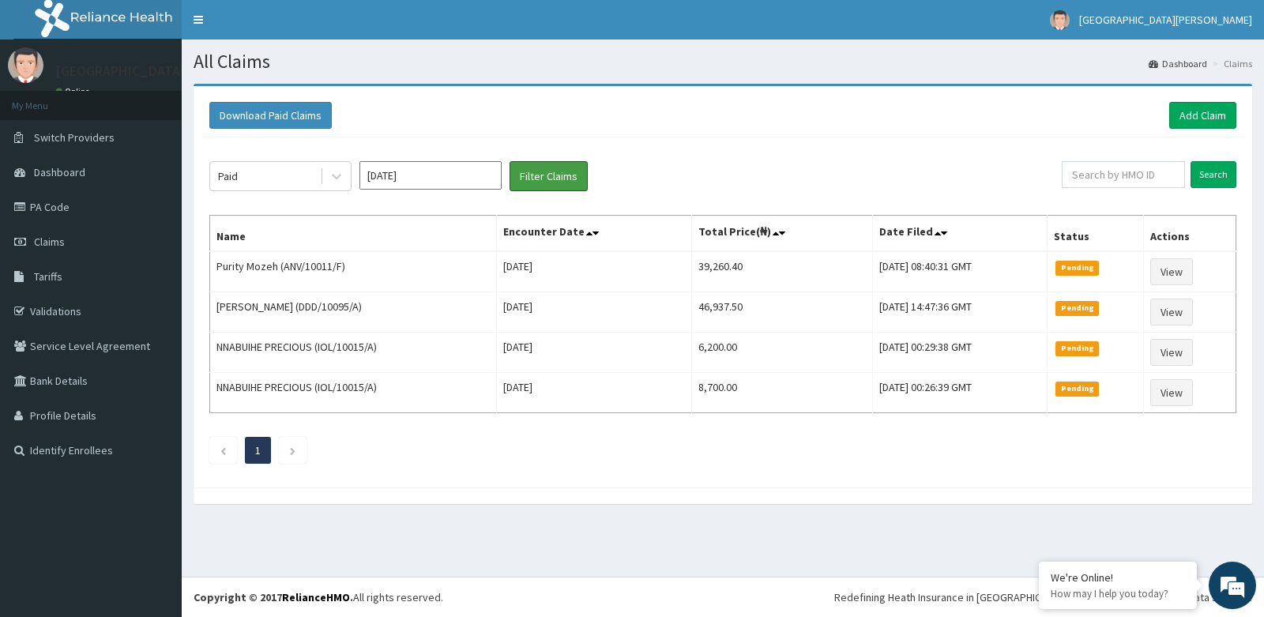
drag, startPoint x: 565, startPoint y: 166, endPoint x: 555, endPoint y: 141, distance: 27.3
click at [556, 145] on div "Paid Jul 2025 Filter Claims Search Name Encounter Date Total Price(₦) Date File…" at bounding box center [722, 308] width 1043 height 342
click at [562, 170] on button "Filter Claims" at bounding box center [549, 176] width 78 height 30
